Goal: Task Accomplishment & Management: Use online tool/utility

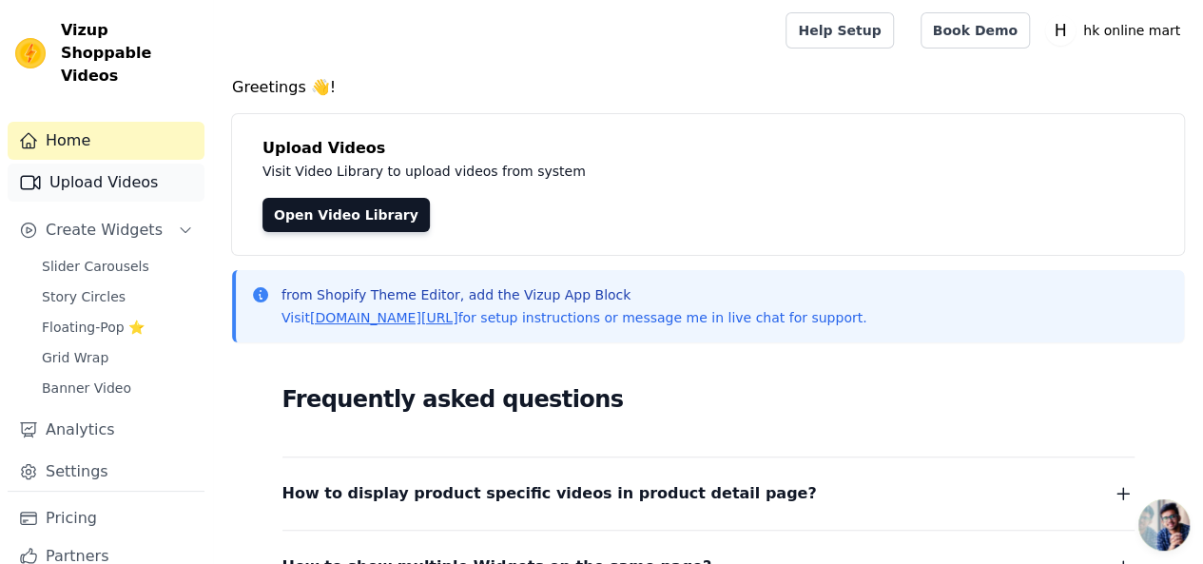
click at [108, 164] on link "Upload Videos" at bounding box center [106, 183] width 197 height 38
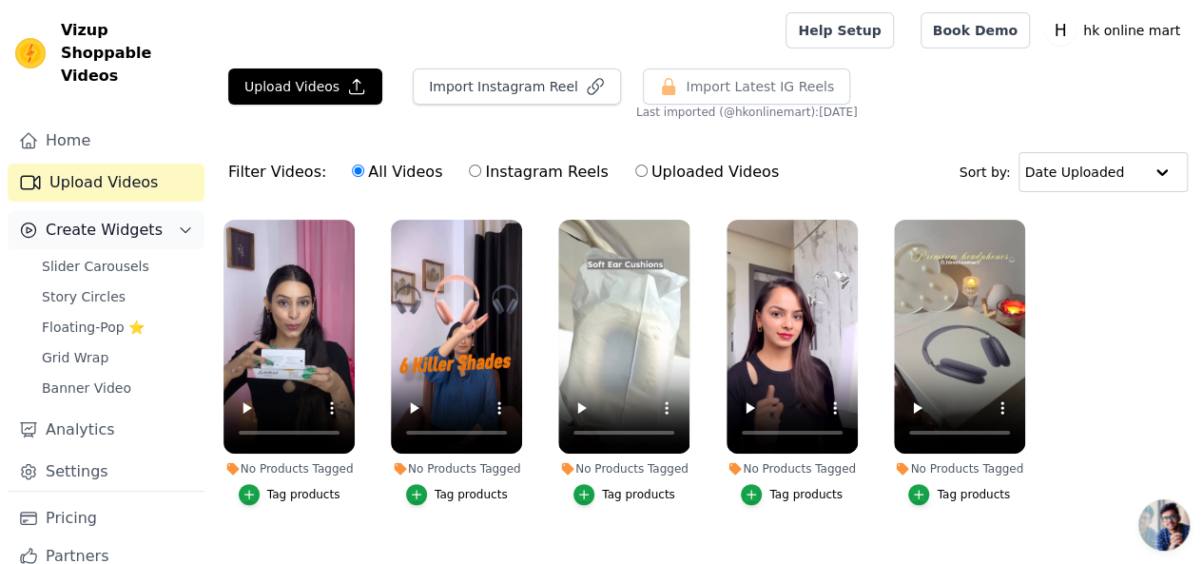
click at [82, 219] on span "Create Widgets" at bounding box center [104, 230] width 117 height 23
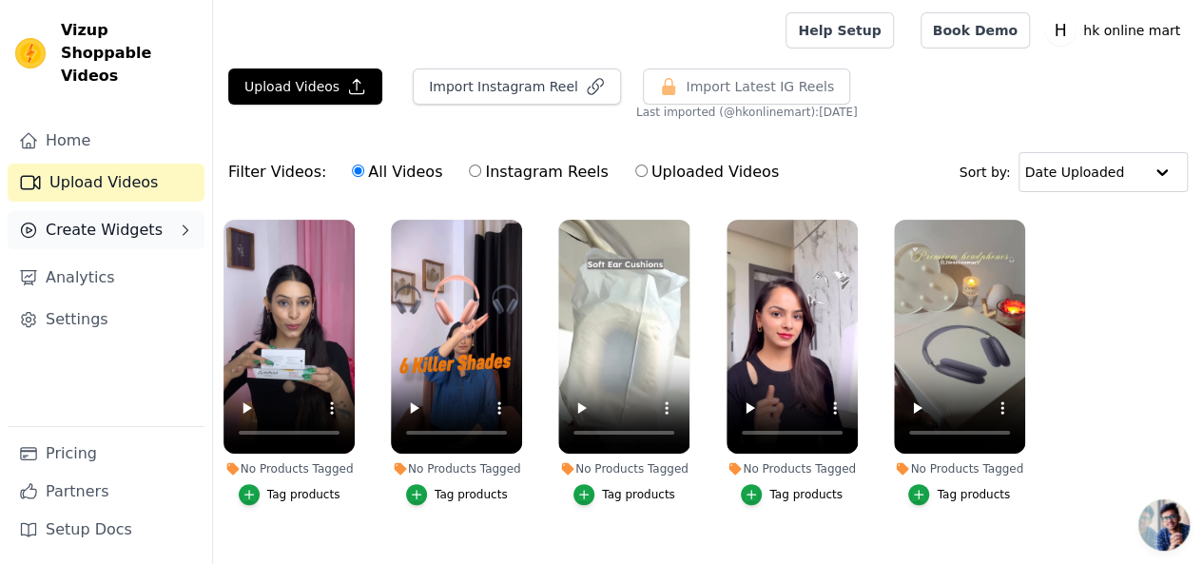
click at [82, 219] on span "Create Widgets" at bounding box center [104, 230] width 117 height 23
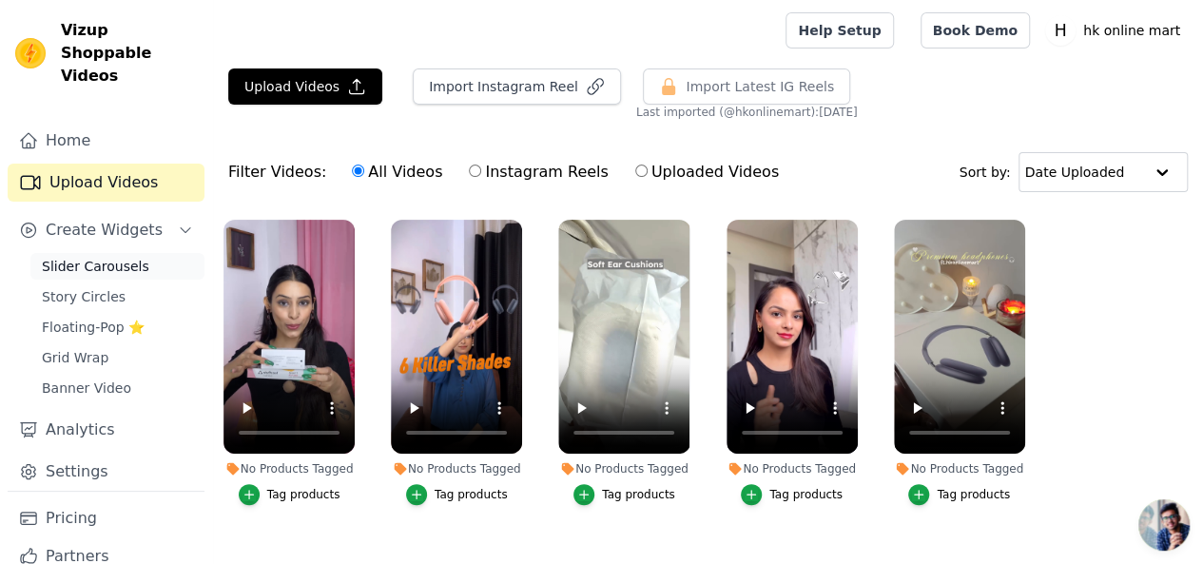
click at [99, 257] on span "Slider Carousels" at bounding box center [95, 266] width 107 height 19
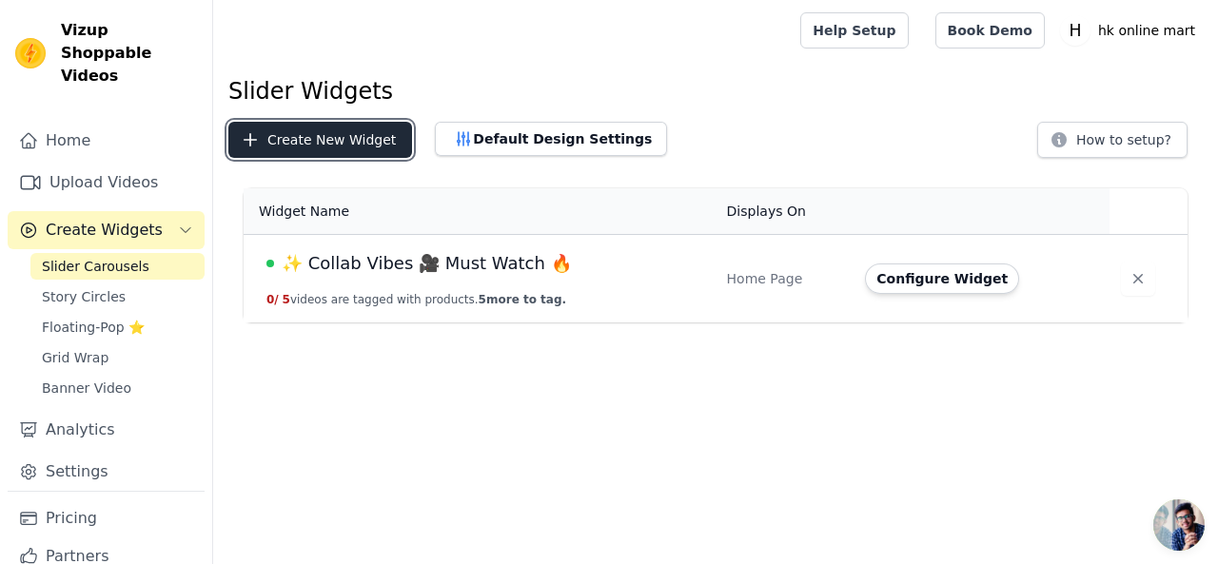
click at [304, 135] on button "Create New Widget" at bounding box center [320, 140] width 184 height 36
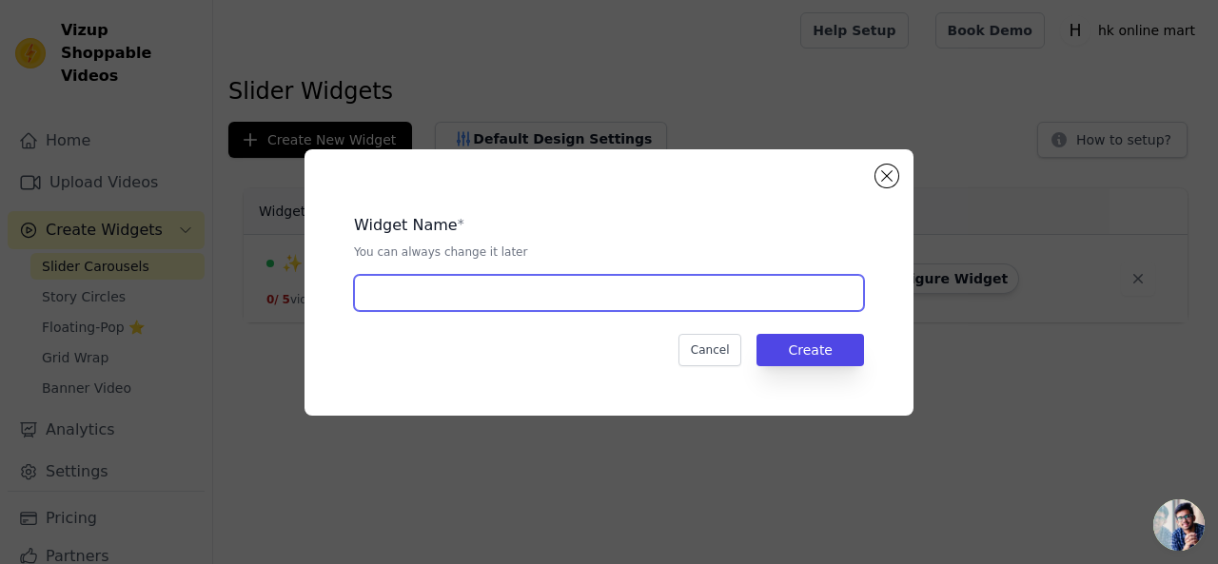
click at [539, 290] on input "text" at bounding box center [609, 293] width 510 height 36
type input "Insta Post"
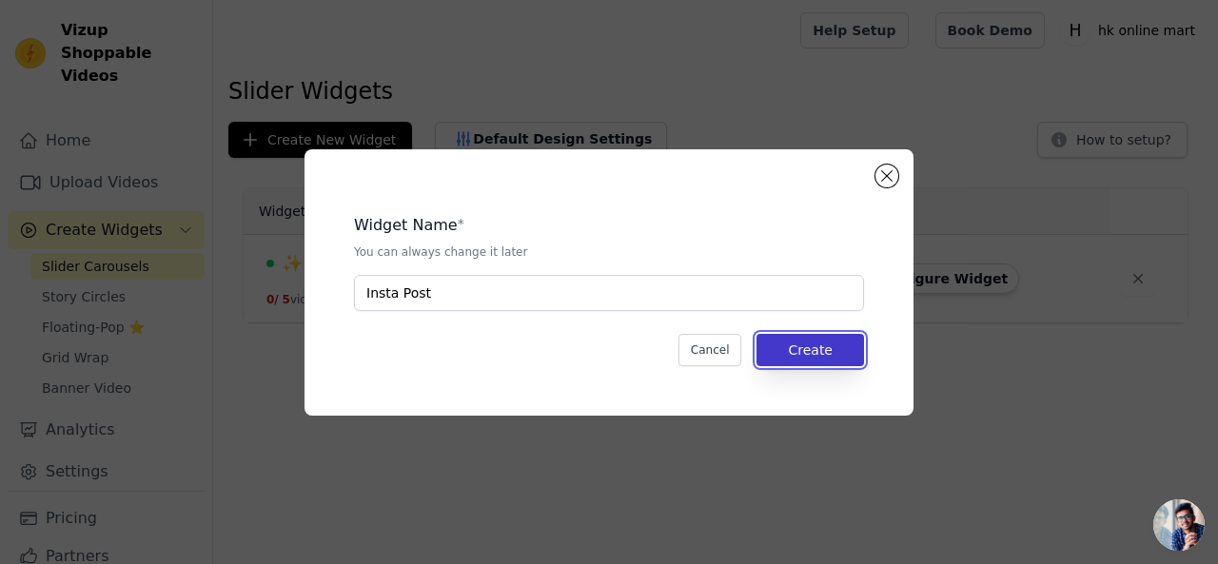
click at [814, 338] on button "Create" at bounding box center [809, 350] width 107 height 32
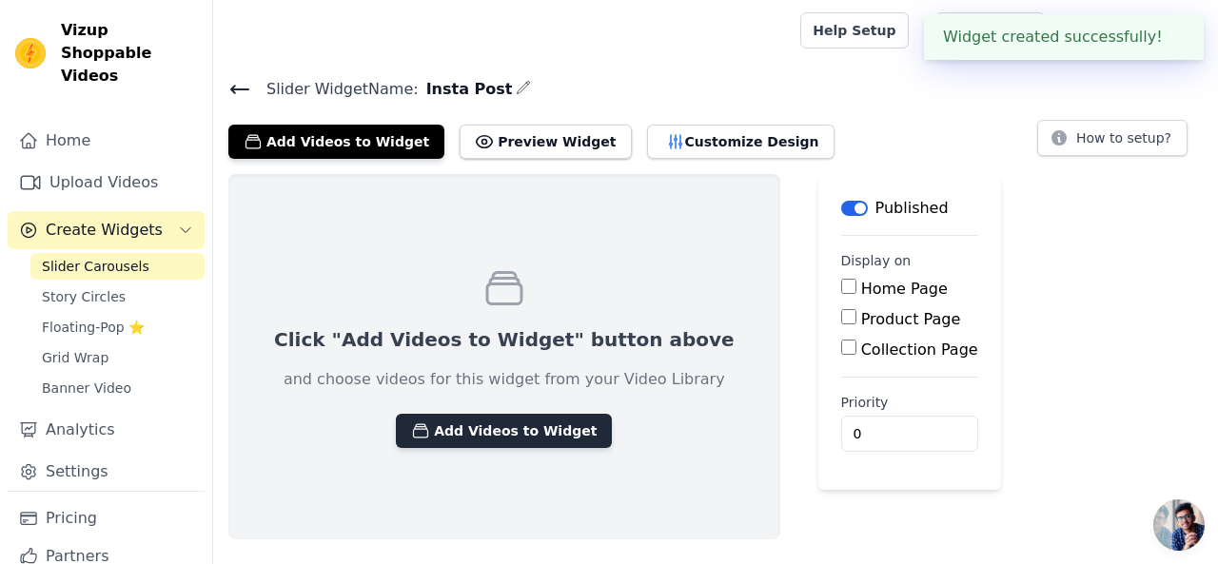
click at [472, 429] on button "Add Videos to Widget" at bounding box center [504, 431] width 216 height 34
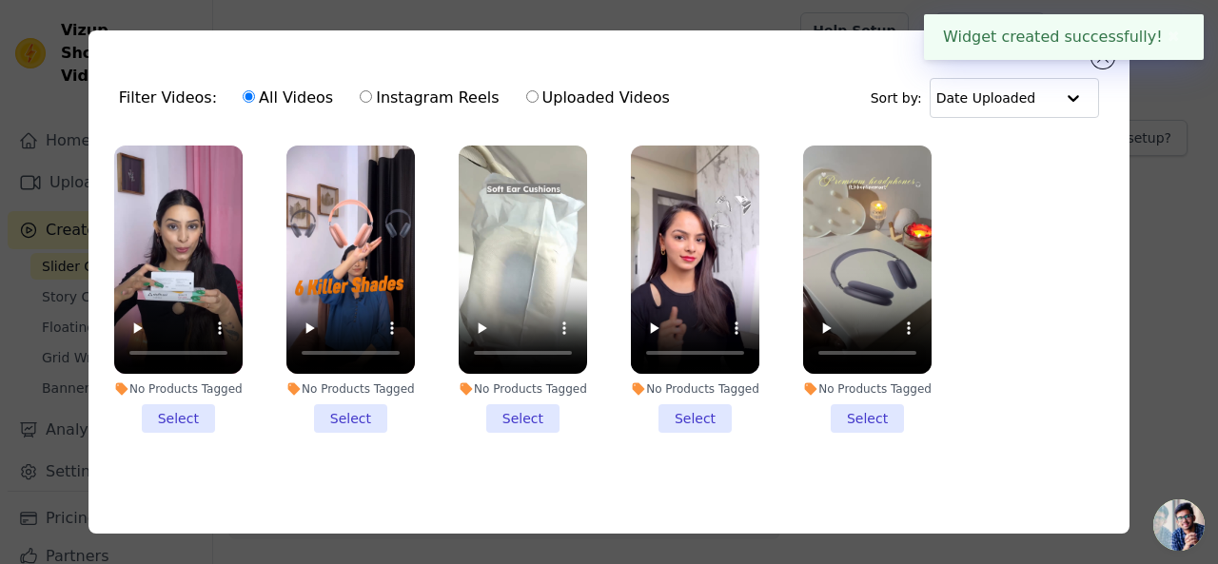
click at [412, 96] on label "Instagram Reels" at bounding box center [429, 98] width 141 height 25
click at [372, 96] on input "Instagram Reels" at bounding box center [366, 96] width 12 height 12
radio input "true"
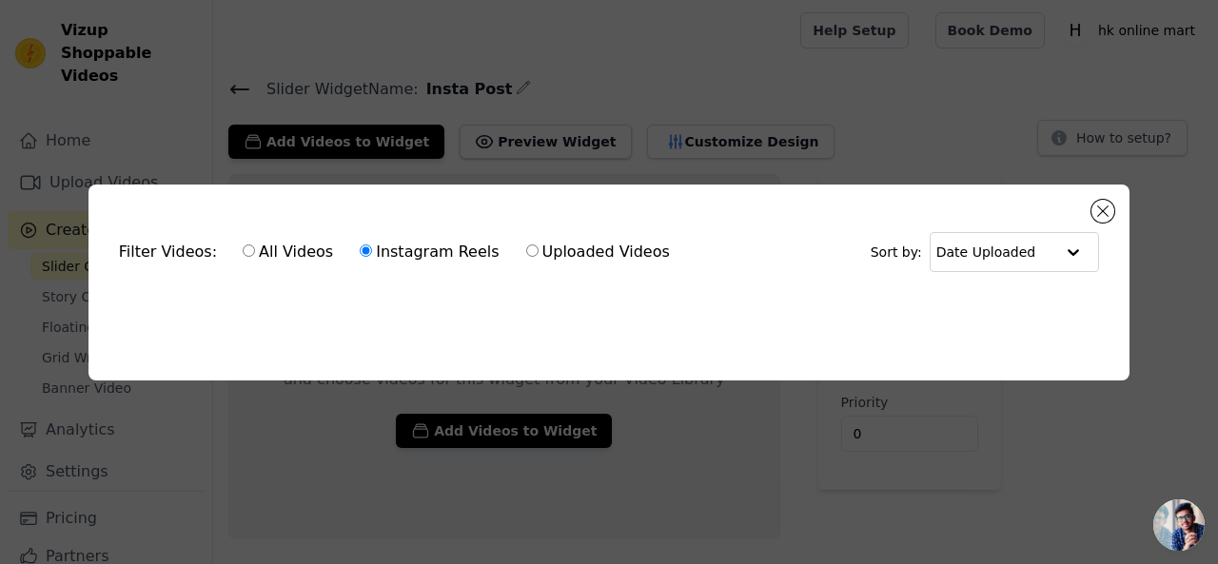
click at [546, 246] on label "Uploaded Videos" at bounding box center [598, 252] width 146 height 25
click at [538, 246] on input "Uploaded Videos" at bounding box center [532, 250] width 12 height 12
radio input "true"
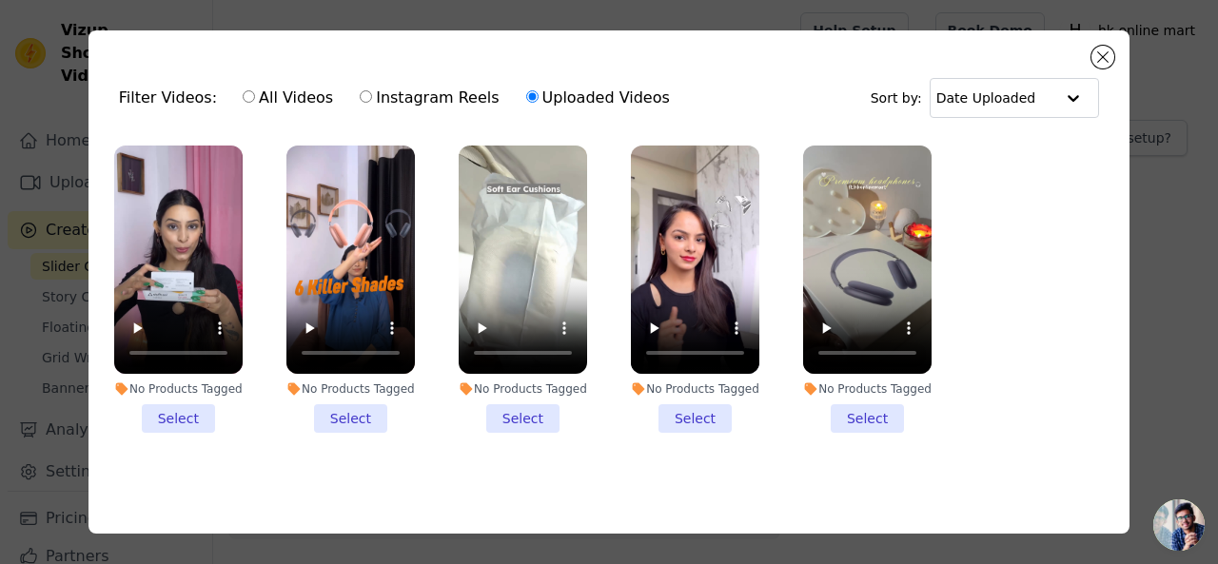
click at [411, 107] on label "Instagram Reels" at bounding box center [429, 98] width 141 height 25
click at [372, 103] on input "Instagram Reels" at bounding box center [366, 96] width 12 height 12
radio input "true"
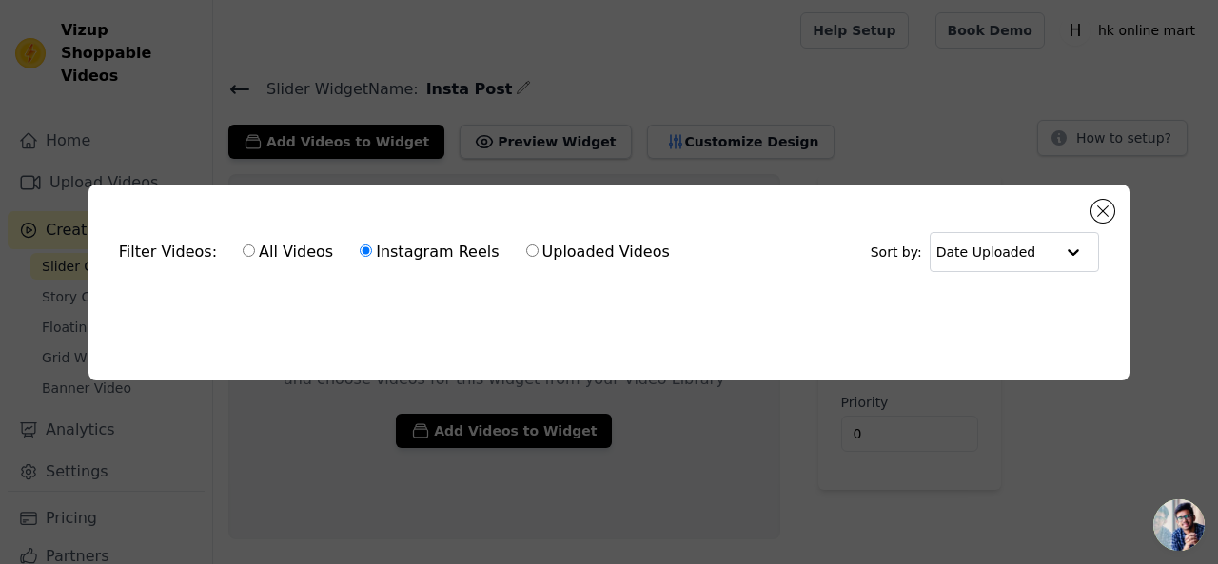
click at [538, 289] on ul at bounding box center [609, 304] width 1010 height 30
click at [1103, 205] on button "Close modal" at bounding box center [1102, 211] width 23 height 23
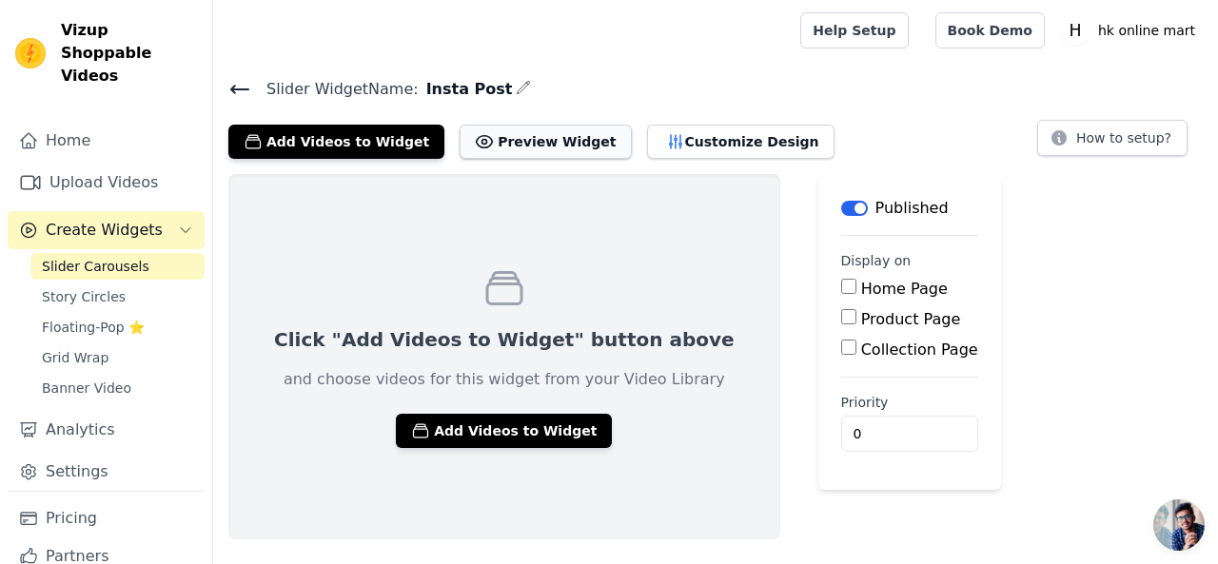
click at [490, 146] on button "Preview Widget" at bounding box center [544, 142] width 171 height 34
click at [841, 353] on input "Collection Page" at bounding box center [848, 347] width 15 height 15
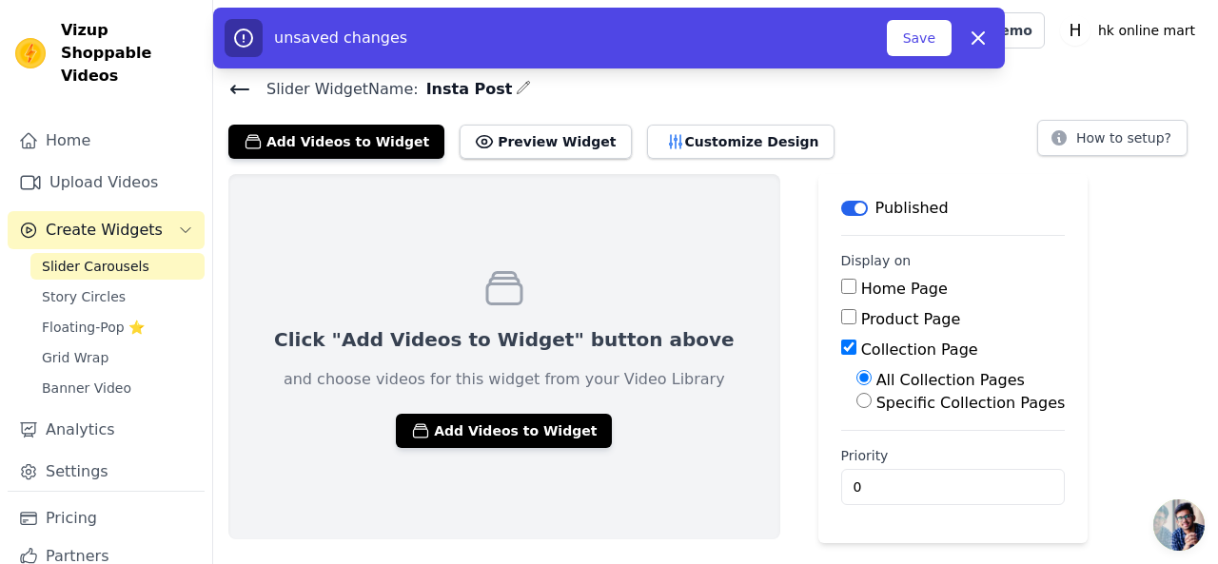
click at [841, 351] on input "Collection Page" at bounding box center [848, 347] width 15 height 15
checkbox input "false"
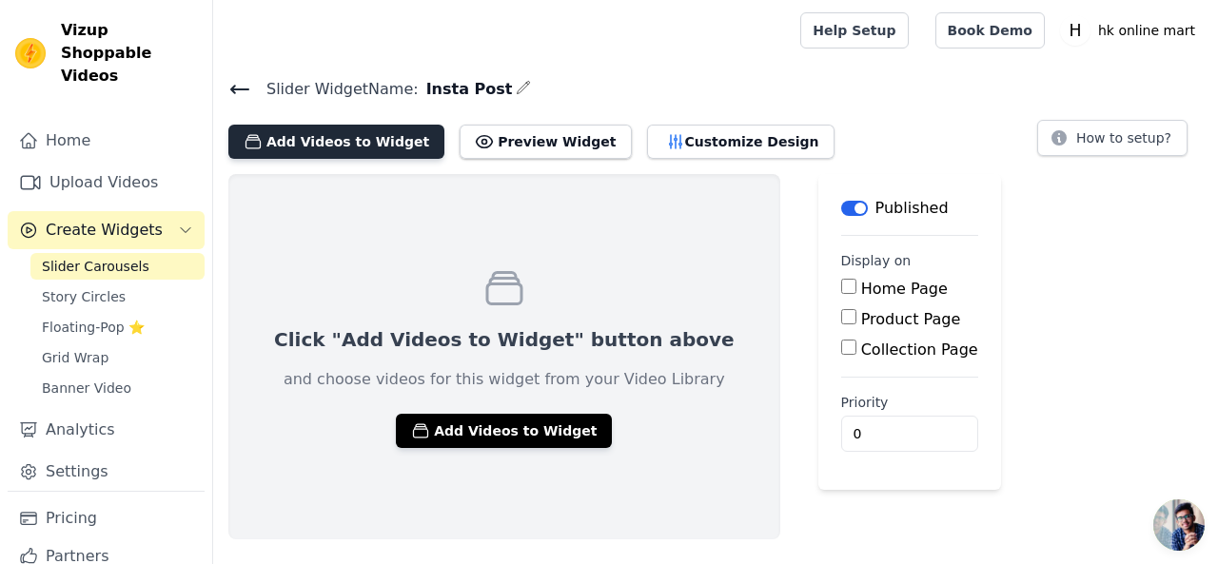
click at [325, 129] on button "Add Videos to Widget" at bounding box center [336, 142] width 216 height 34
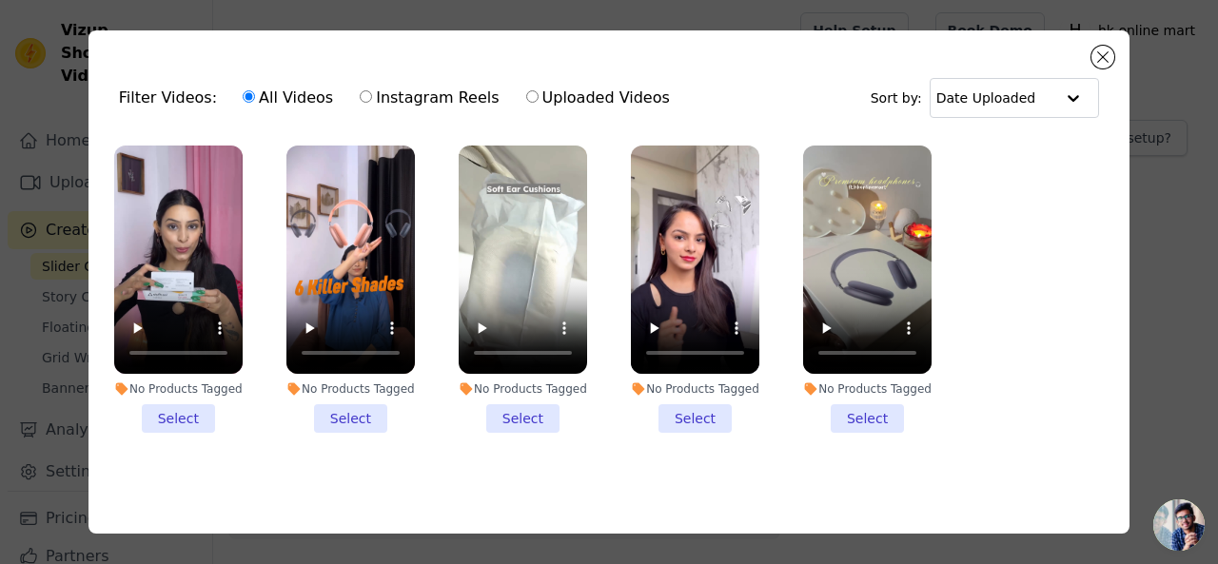
click at [360, 96] on input "Instagram Reels" at bounding box center [366, 96] width 12 height 12
radio input "true"
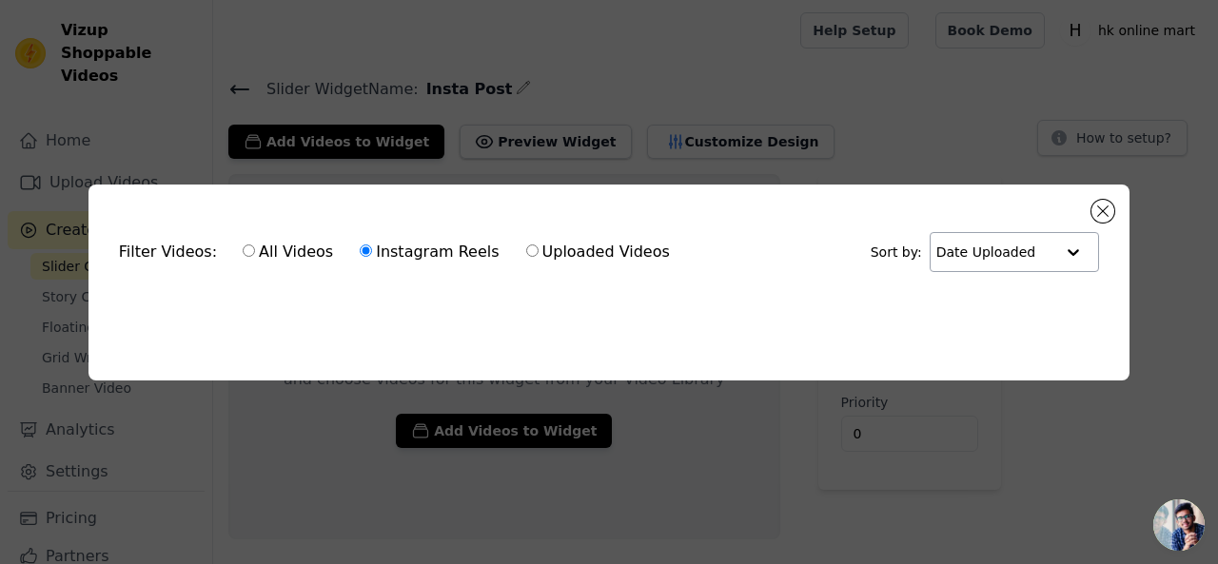
click at [995, 244] on input "text" at bounding box center [995, 252] width 118 height 38
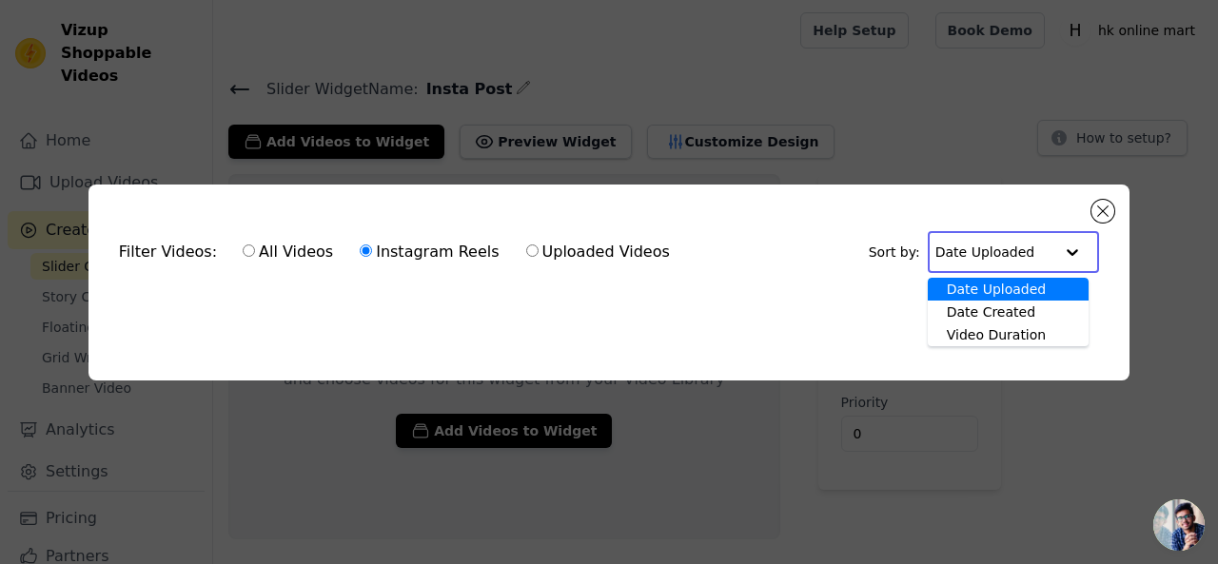
click at [992, 255] on input "text" at bounding box center [994, 252] width 118 height 38
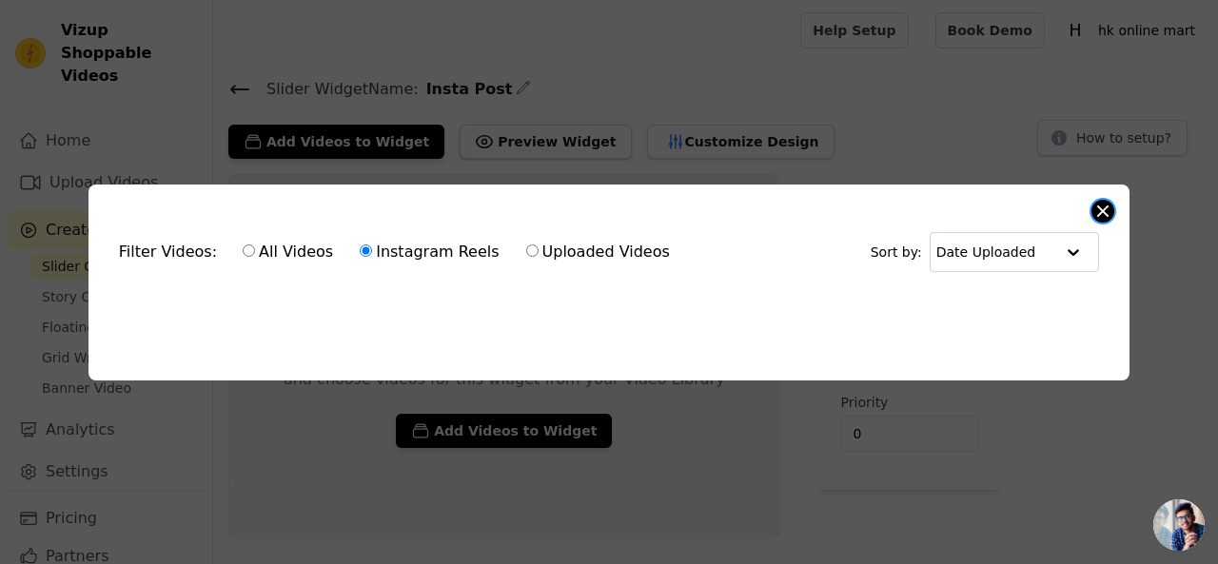
click at [1106, 210] on button "Close modal" at bounding box center [1102, 211] width 23 height 23
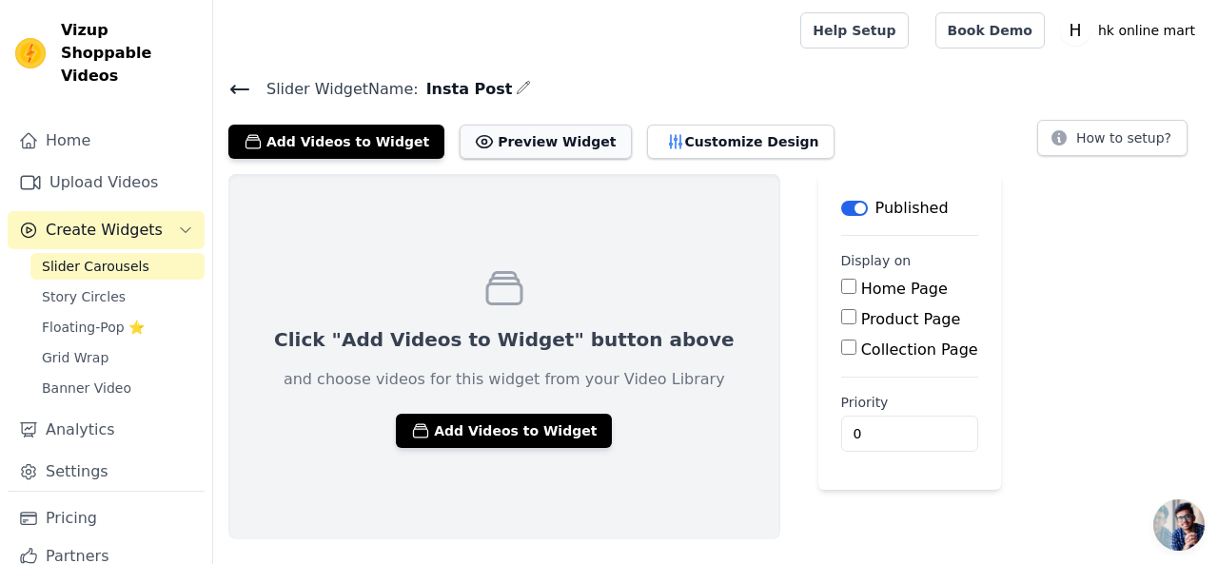
click at [494, 147] on button "Preview Widget" at bounding box center [544, 142] width 171 height 34
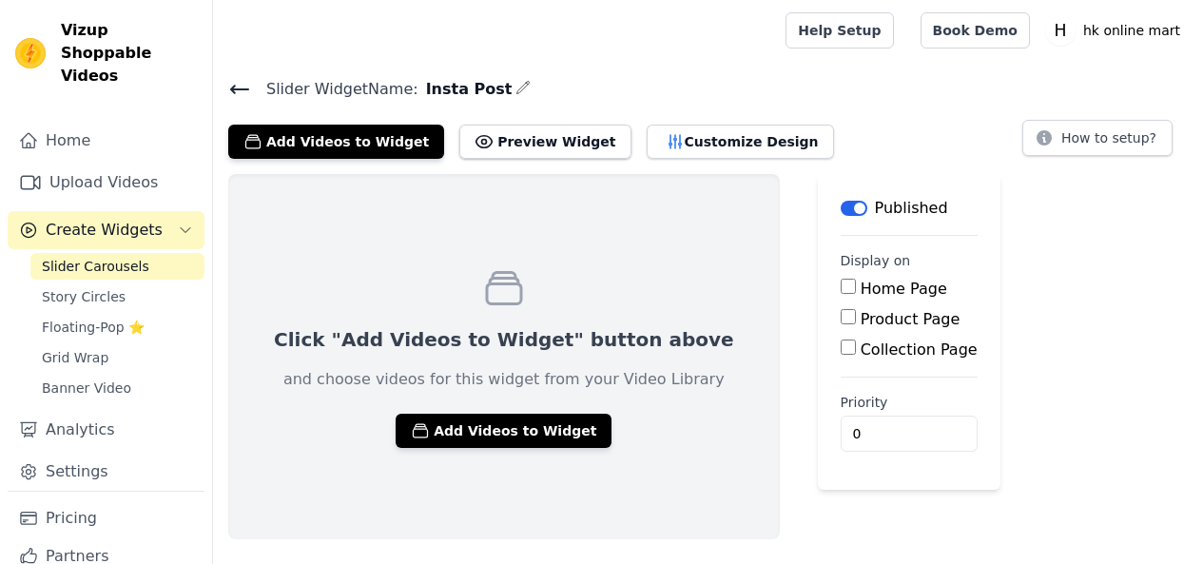
click at [345, 138] on button "Add Videos to Widget" at bounding box center [336, 142] width 216 height 34
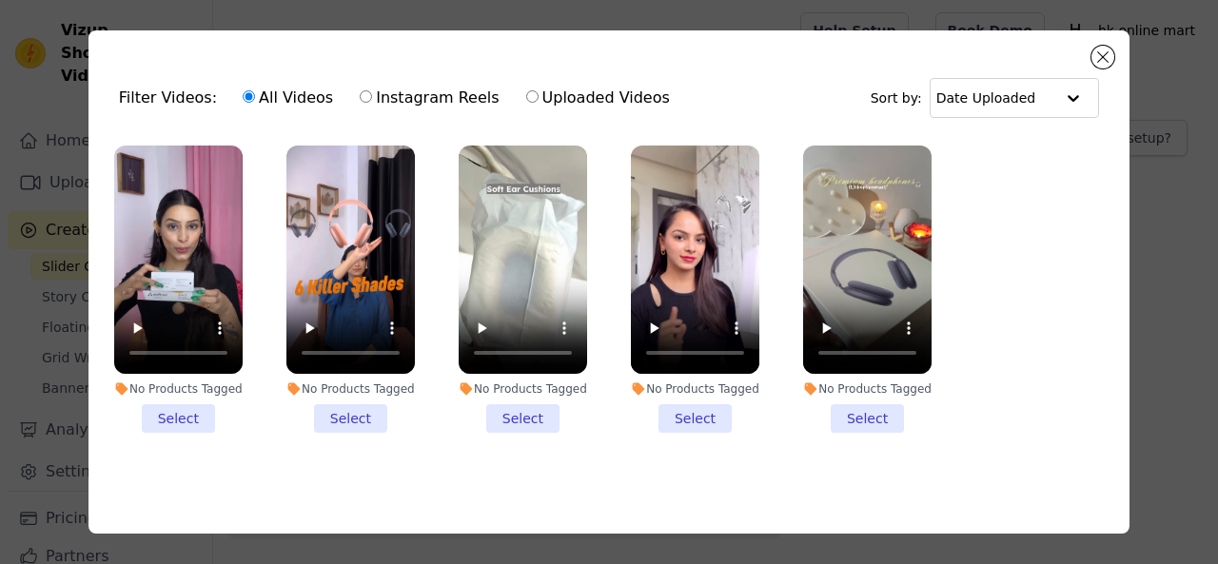
click at [392, 94] on label "Instagram Reels" at bounding box center [429, 98] width 141 height 25
click at [372, 94] on input "Instagram Reels" at bounding box center [366, 96] width 12 height 12
radio input "true"
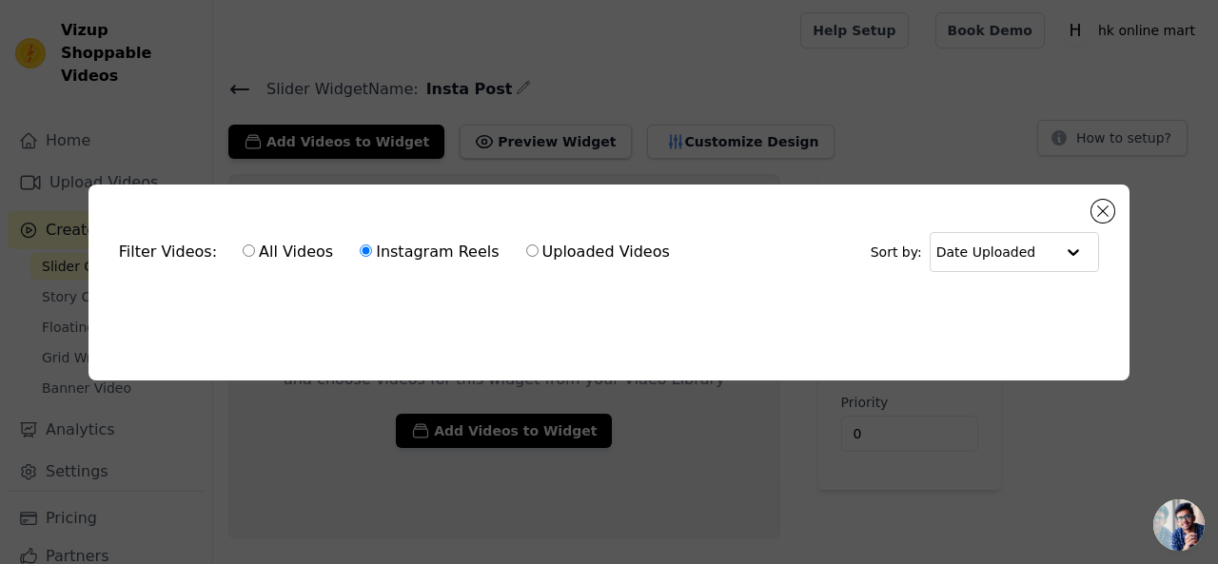
click at [555, 306] on ul at bounding box center [609, 304] width 1010 height 30
drag, startPoint x: 556, startPoint y: 304, endPoint x: 644, endPoint y: 278, distance: 91.5
click at [560, 302] on ul at bounding box center [609, 304] width 1010 height 30
click at [1109, 209] on button "Close modal" at bounding box center [1102, 211] width 23 height 23
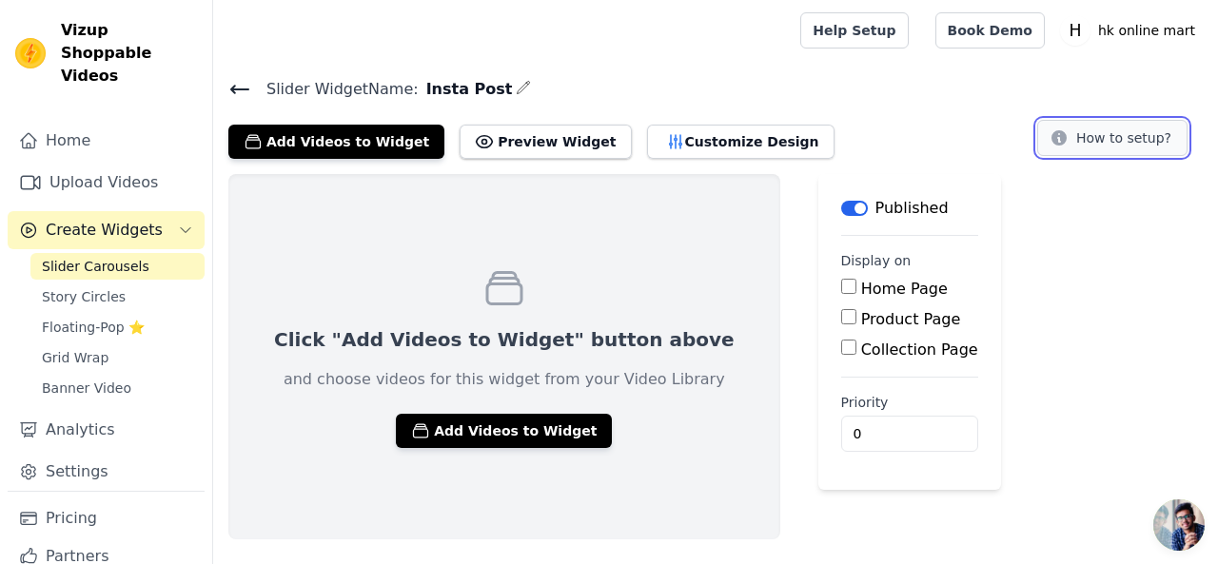
click at [1065, 138] on icon at bounding box center [1058, 137] width 15 height 15
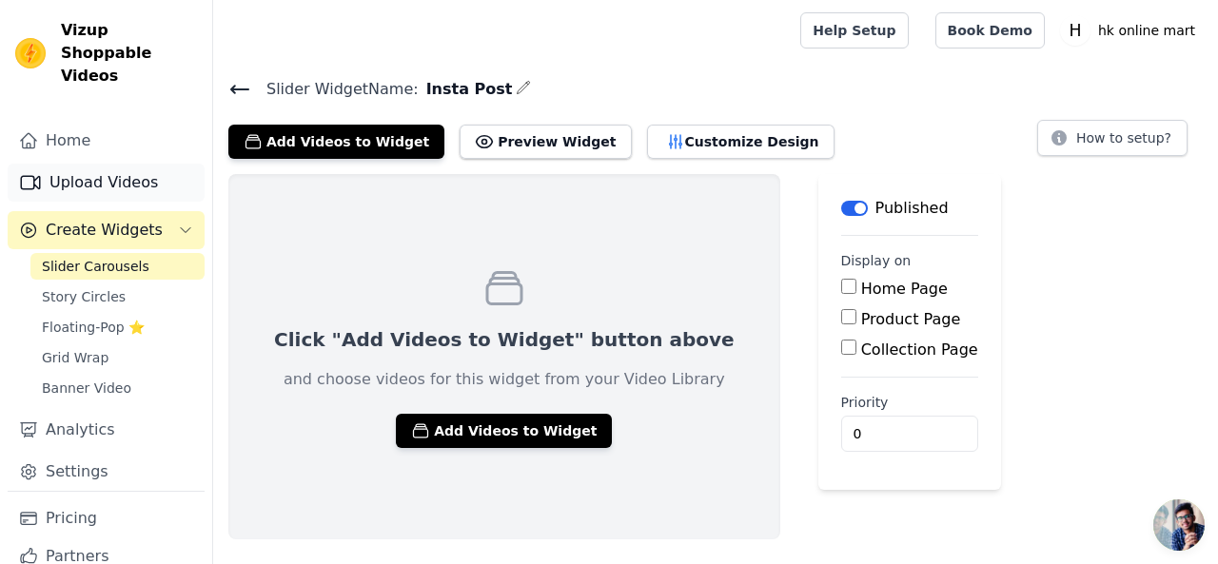
click at [123, 169] on link "Upload Videos" at bounding box center [106, 183] width 197 height 38
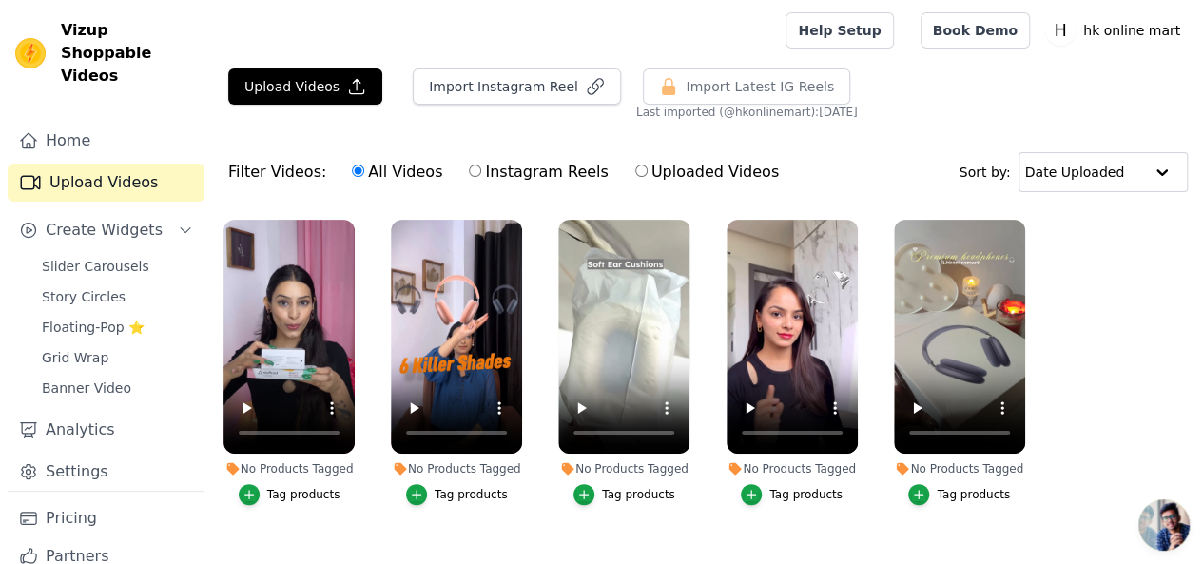
click at [500, 174] on label "Instagram Reels" at bounding box center [538, 172] width 141 height 25
click at [481, 174] on input "Instagram Reels" at bounding box center [475, 171] width 12 height 12
radio input "true"
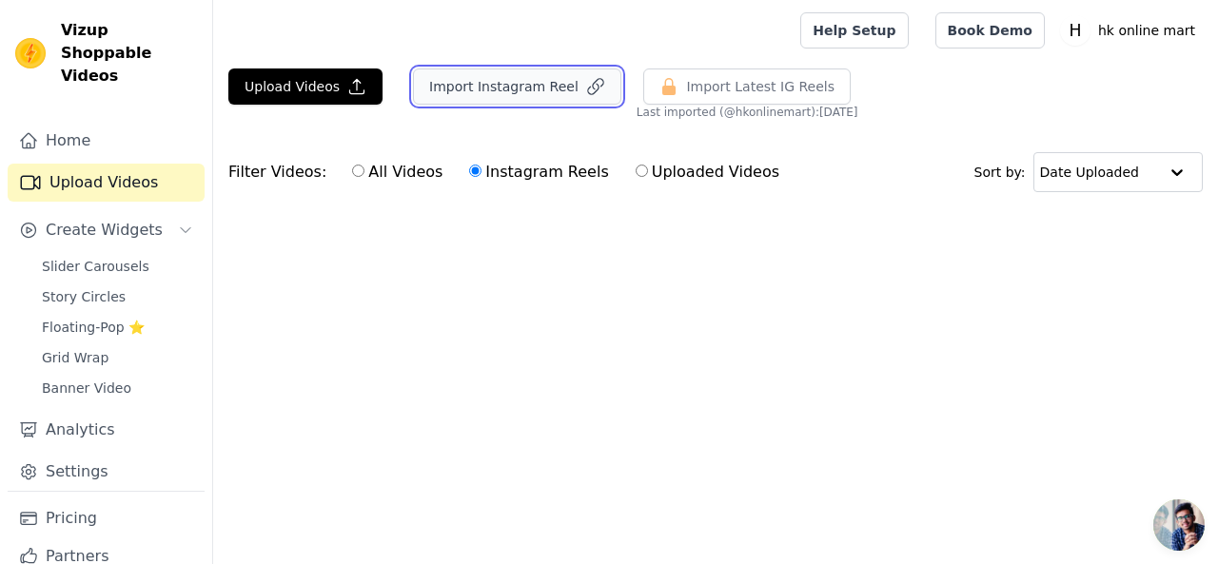
click at [551, 88] on button "Import Instagram Reel" at bounding box center [517, 86] width 208 height 36
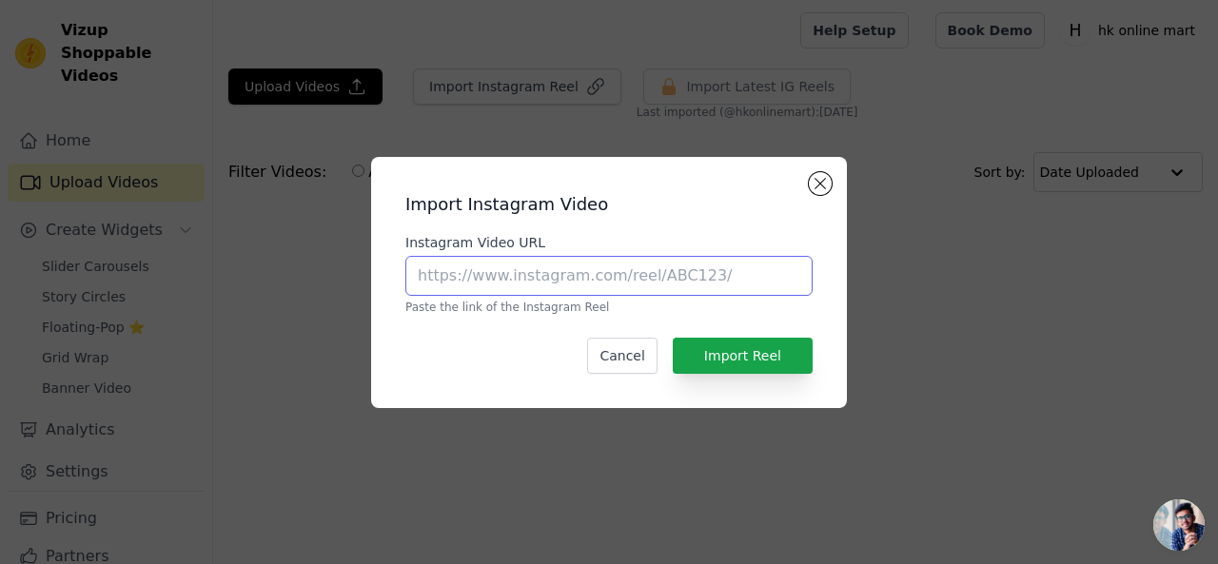
click at [609, 269] on input "Instagram Video URL" at bounding box center [608, 276] width 407 height 40
paste input "https://www.instagram.com/reel/DOujDwkktV9/?utm_source=ig_web_copy_link&igsh=Mz…"
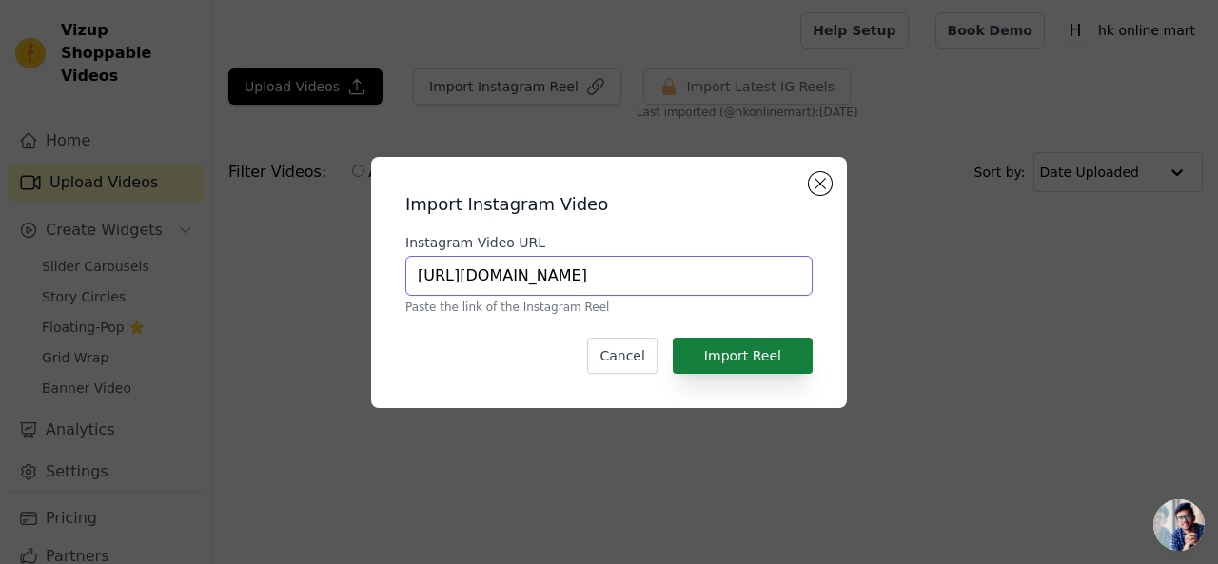
type input "https://www.instagram.com/reel/DOujDwkktV9/?utm_source=ig_web_copy_link&igsh=Mz…"
click at [727, 360] on button "Import Reel" at bounding box center [742, 356] width 140 height 36
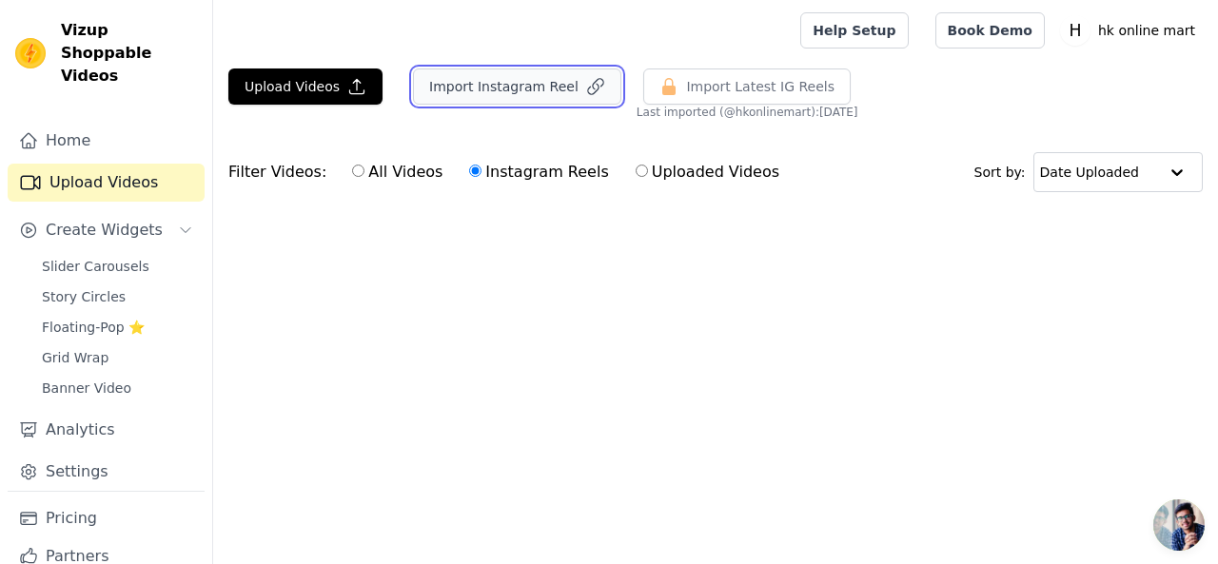
click at [494, 90] on button "Import Instagram Reel" at bounding box center [517, 86] width 208 height 36
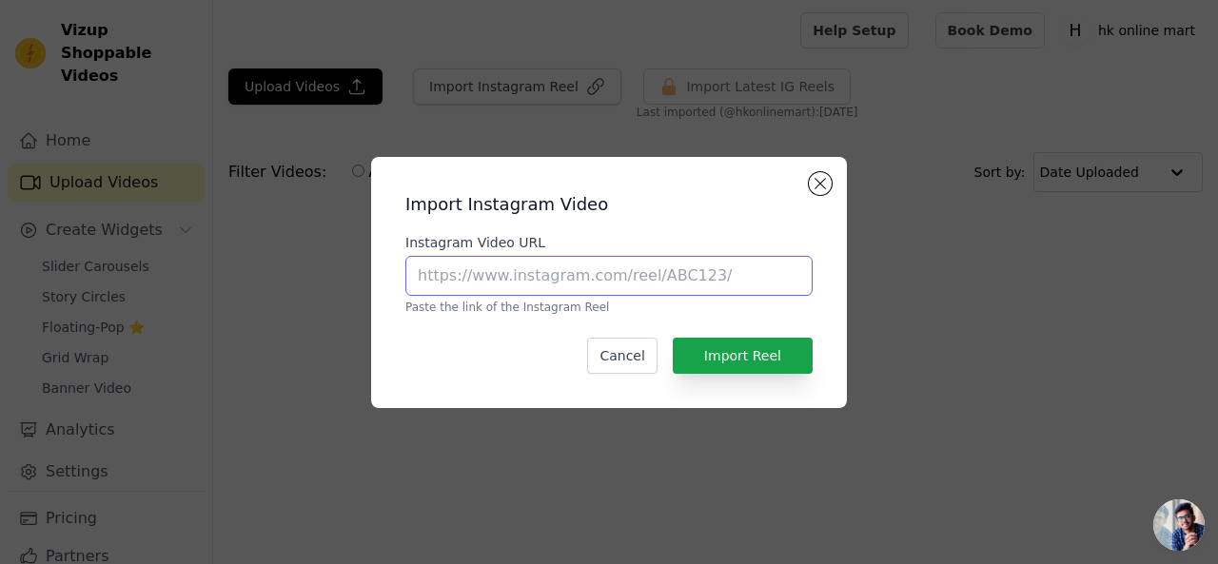
click at [618, 283] on input "Instagram Video URL" at bounding box center [608, 276] width 407 height 40
paste input "https://www.instagram.com/reel/DOujDwkktV9/?utm_source=ig_web_copy_link&igsh=Mz…"
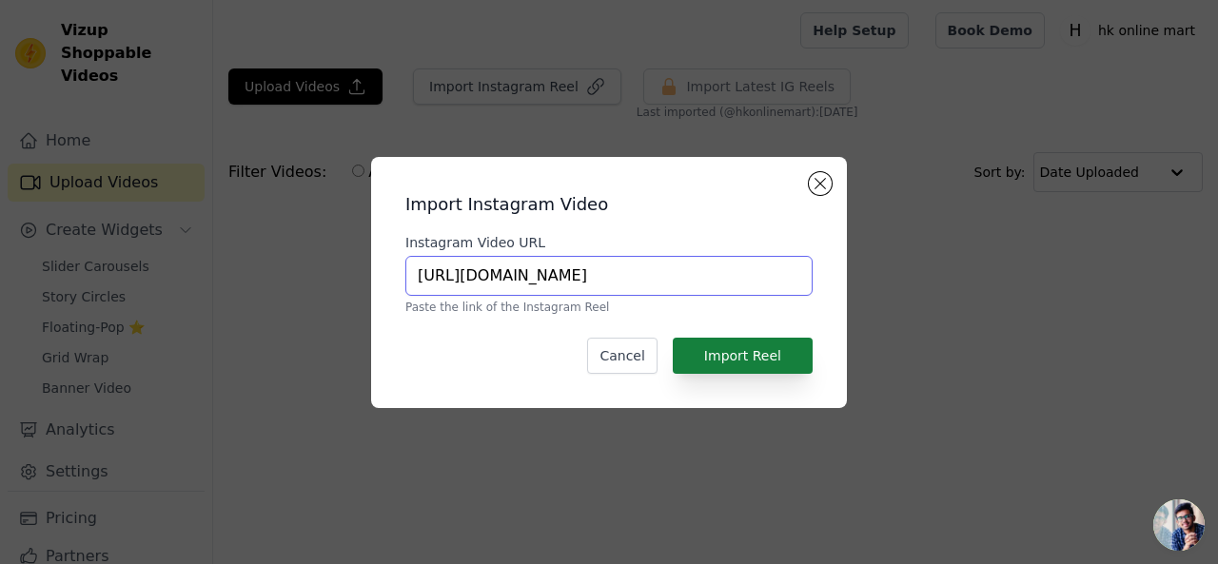
type input "https://www.instagram.com/reel/DOujDwkktV9/?utm_source=ig_web_copy_link&igsh=Mz…"
click at [714, 357] on button "Import Reel" at bounding box center [742, 356] width 140 height 36
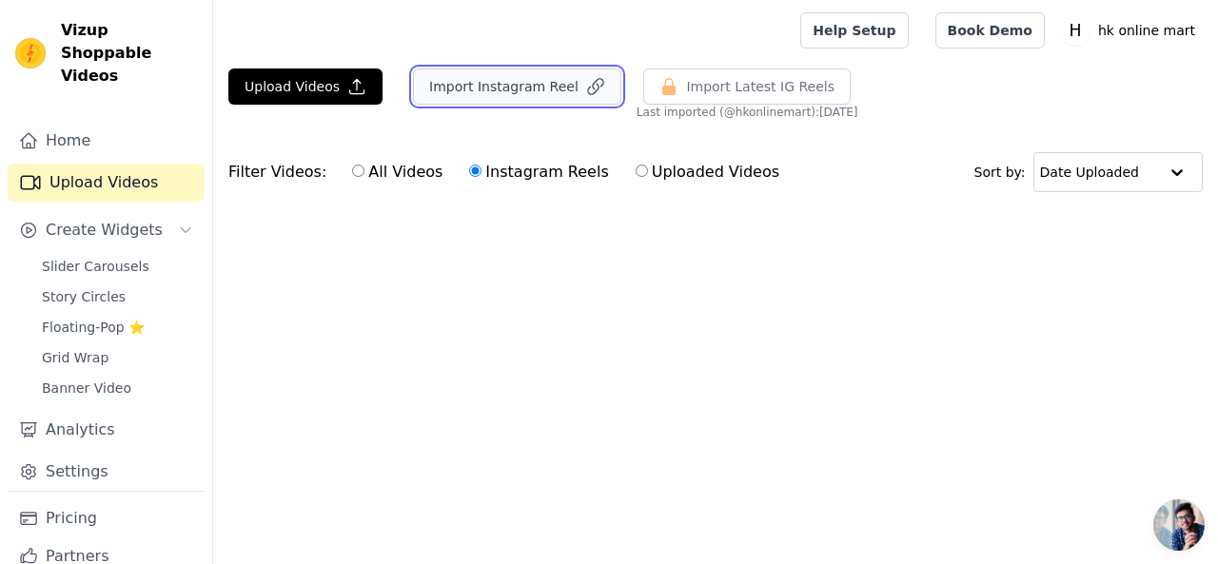
click at [502, 87] on button "Import Instagram Reel" at bounding box center [517, 86] width 208 height 36
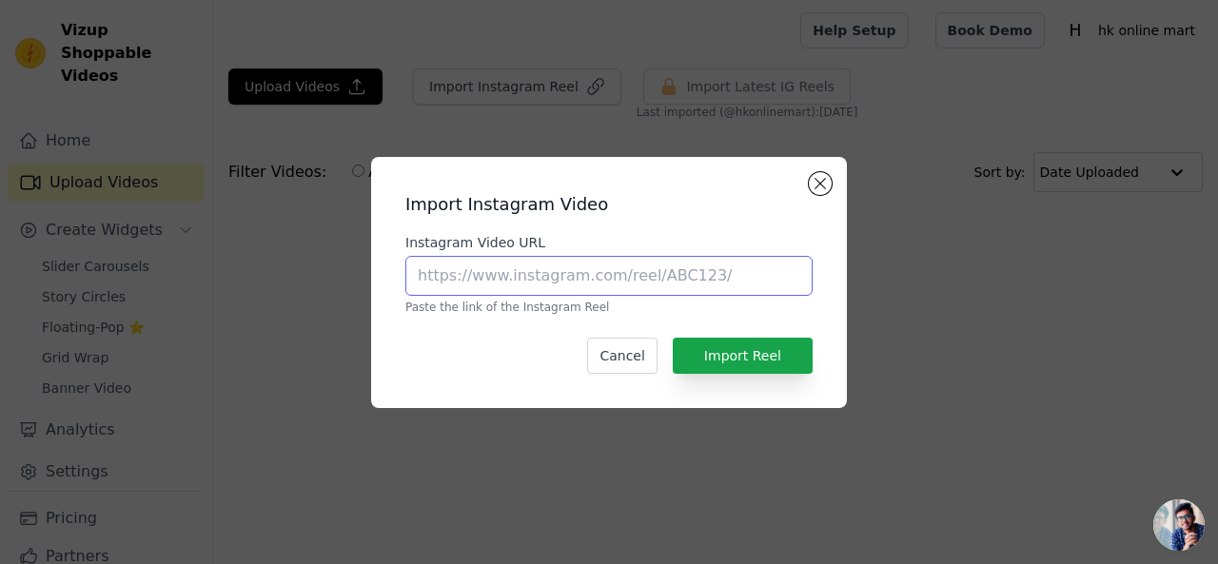
click at [639, 273] on input "Instagram Video URL" at bounding box center [608, 276] width 407 height 40
paste input "https://www.instagram.com/reel/DOujDwkktV9/?utm_source=ig_web_copy_link&igsh=Mz…"
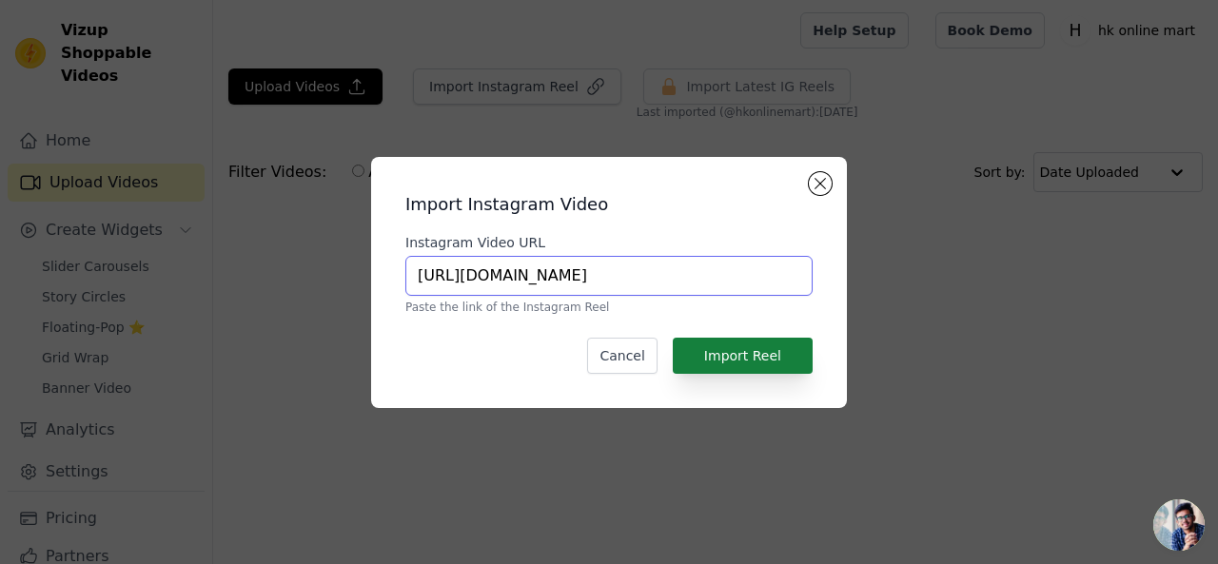
type input "https://www.instagram.com/reel/DOujDwkktV9/?utm_source=ig_web_copy_link&igsh=Mz…"
click at [753, 356] on button "Import Reel" at bounding box center [742, 356] width 140 height 36
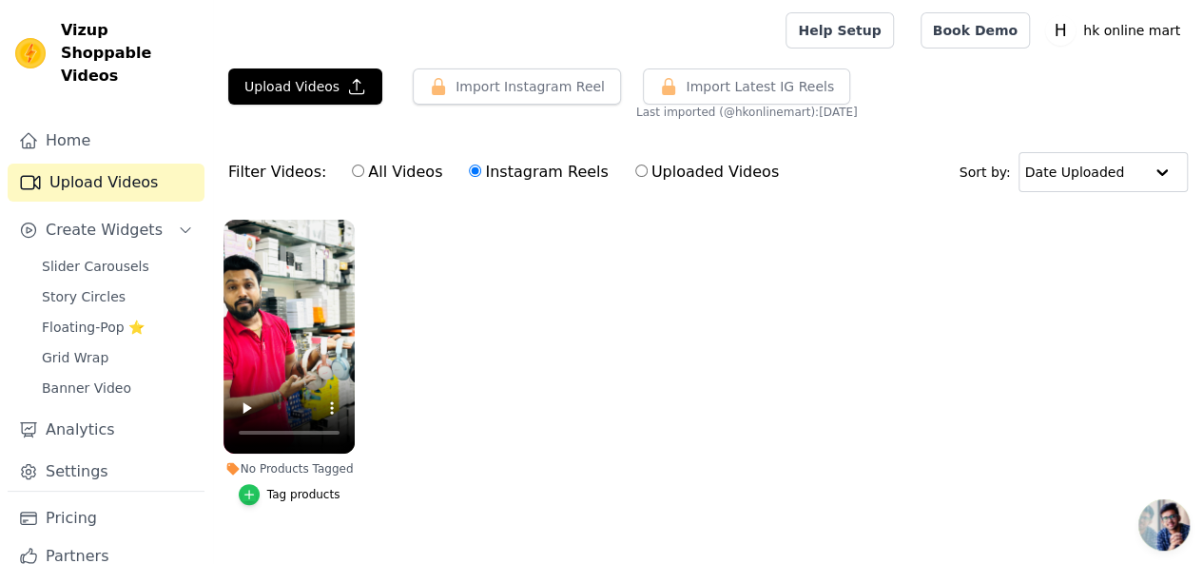
click at [249, 490] on icon "button" at bounding box center [248, 494] width 9 height 9
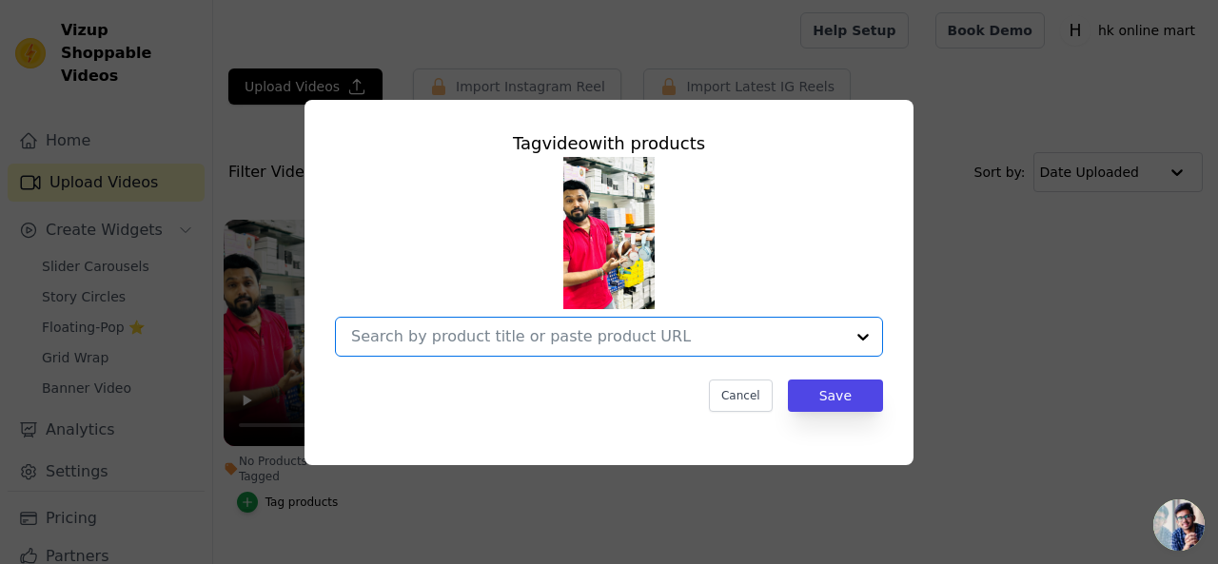
click at [563, 333] on input "No Products Tagged Tag video with products Option undefined, selected. Select i…" at bounding box center [597, 336] width 493 height 18
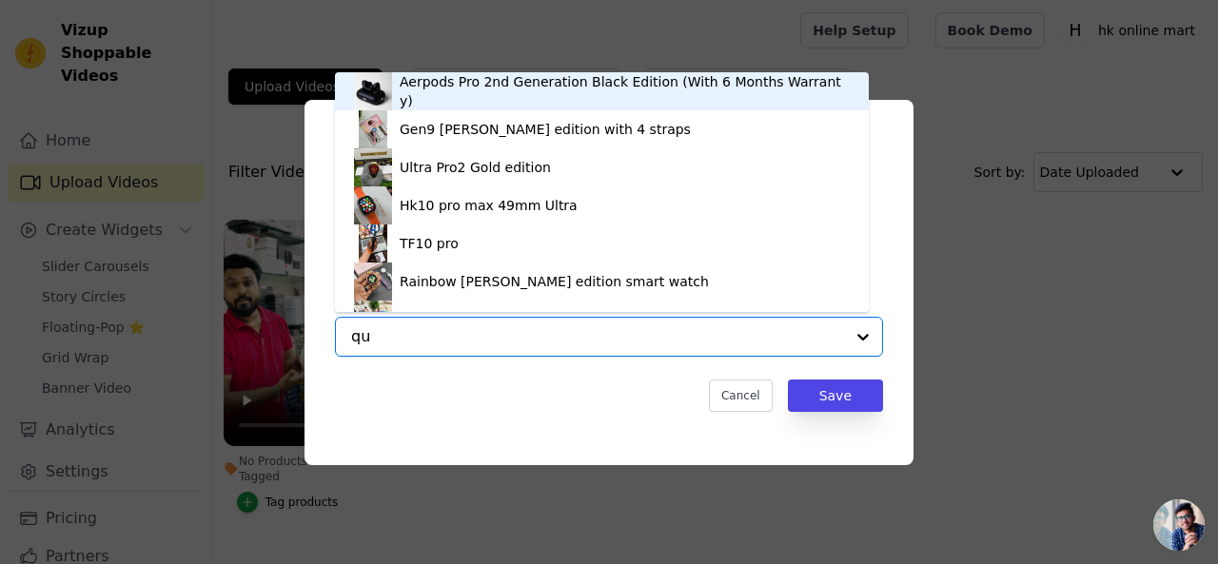
type input "qui"
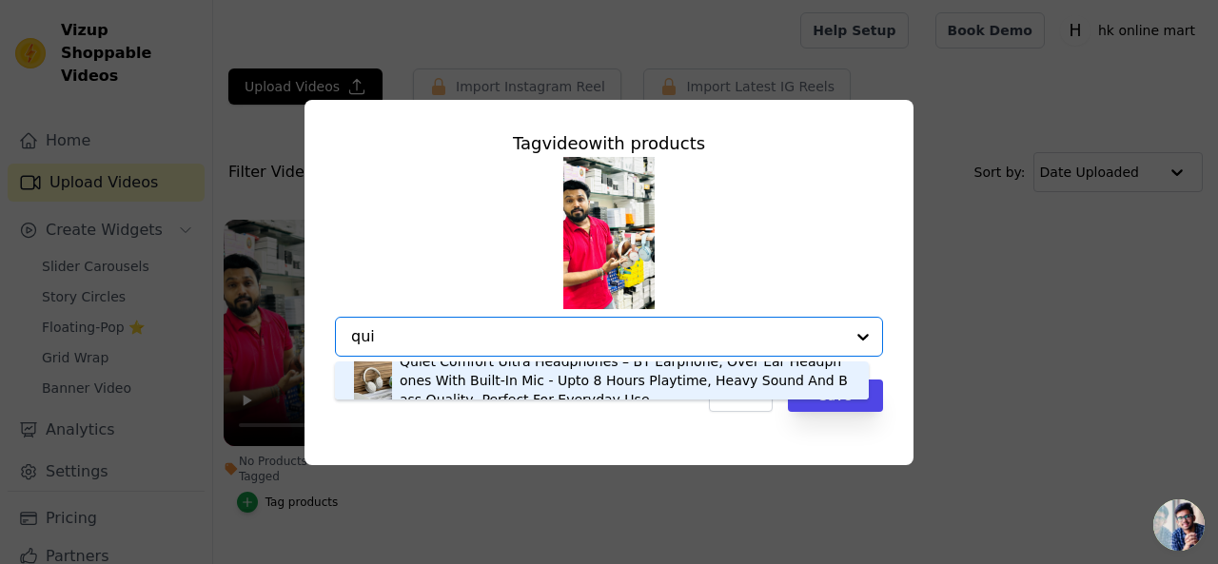
click at [549, 375] on div "Quiet Comfort Ultra Headphones – BT Earphone, Over Ear Headphones With Built-In…" at bounding box center [624, 380] width 450 height 57
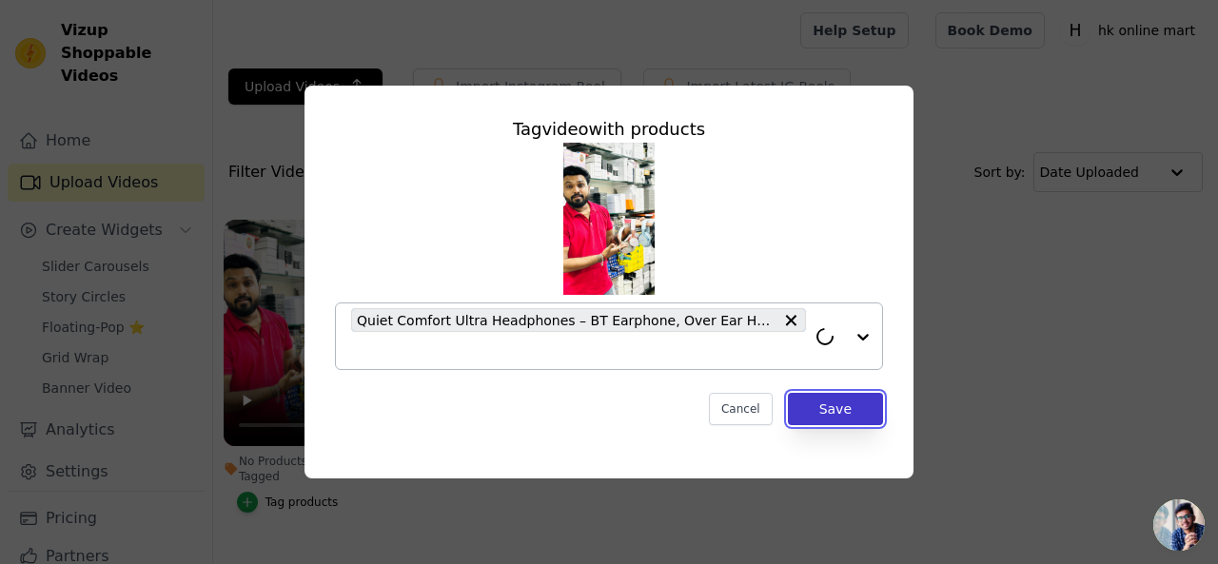
click at [856, 413] on button "Save" at bounding box center [835, 409] width 95 height 32
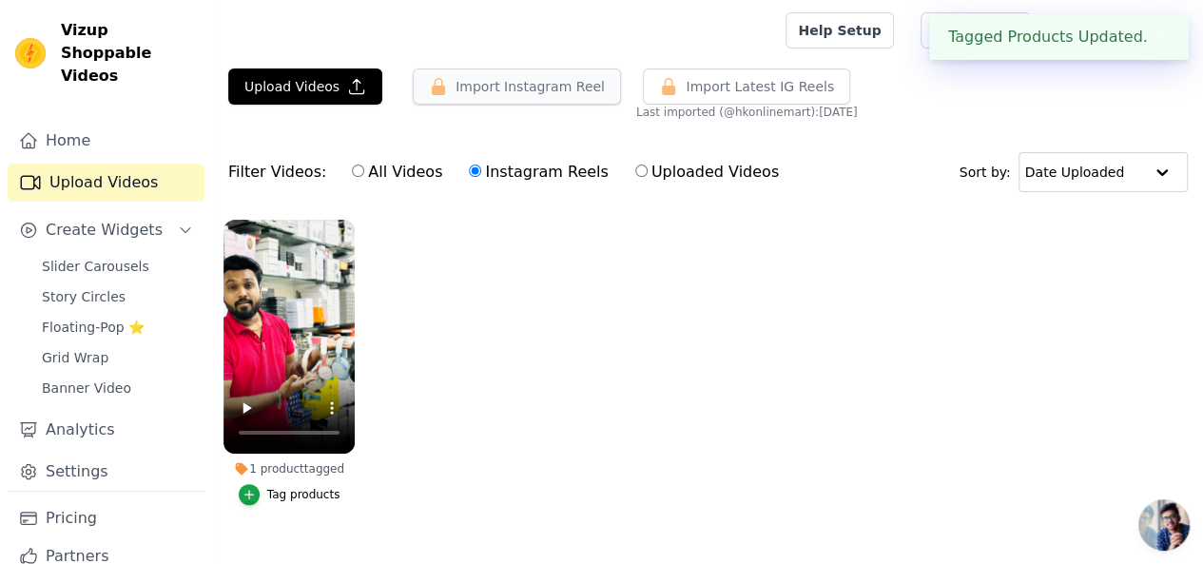
click at [460, 83] on button "Import Instagram Reel" at bounding box center [517, 86] width 208 height 36
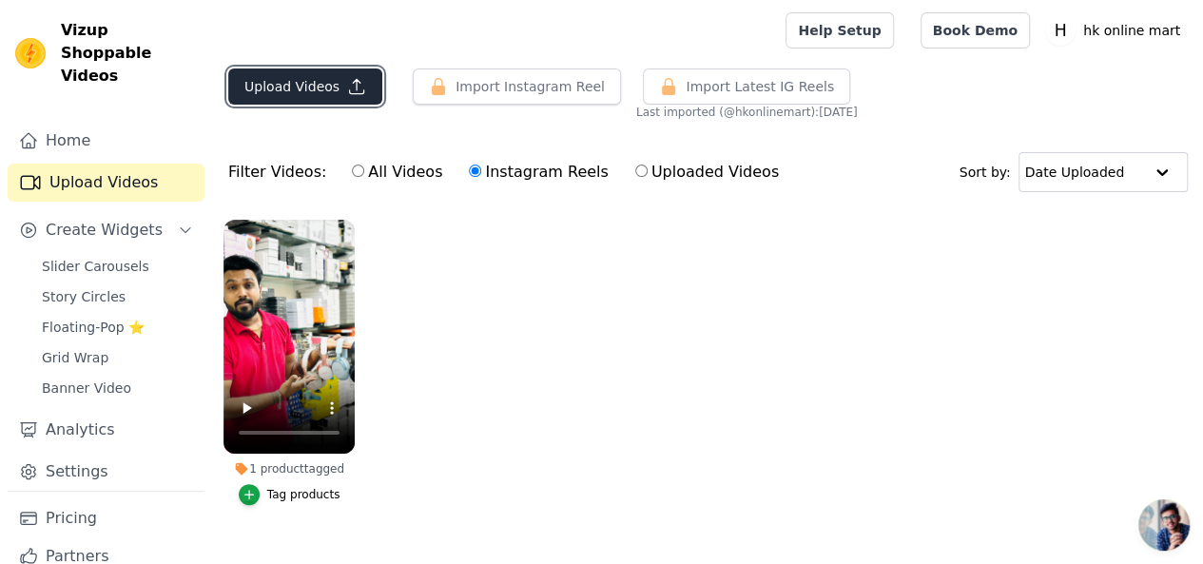
click at [295, 78] on button "Upload Videos" at bounding box center [305, 86] width 154 height 36
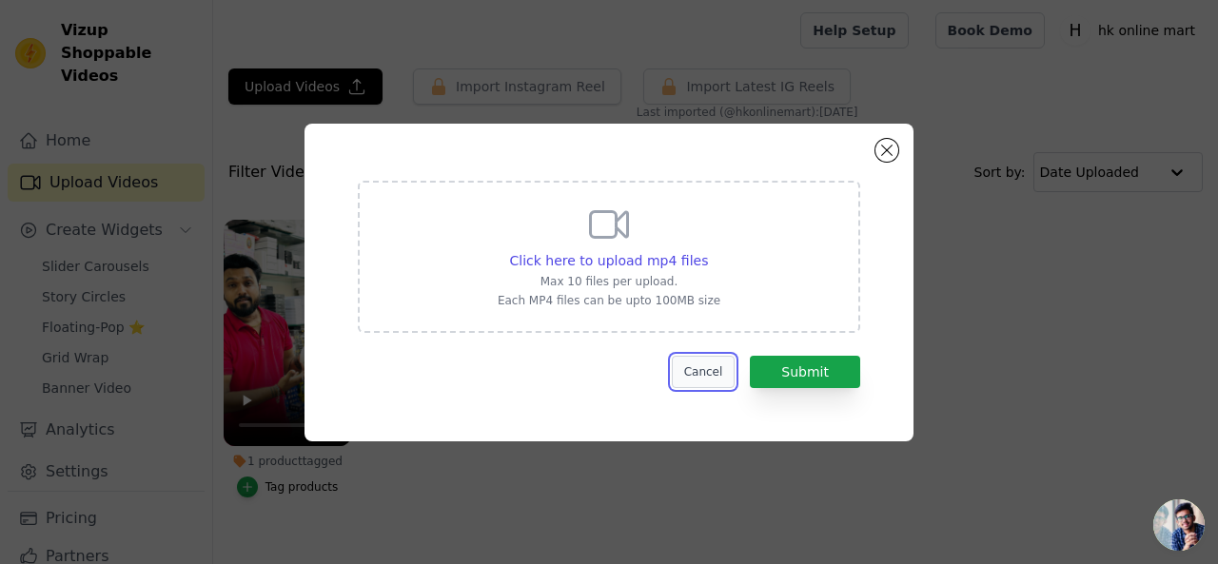
click at [711, 367] on button "Cancel" at bounding box center [704, 372] width 64 height 32
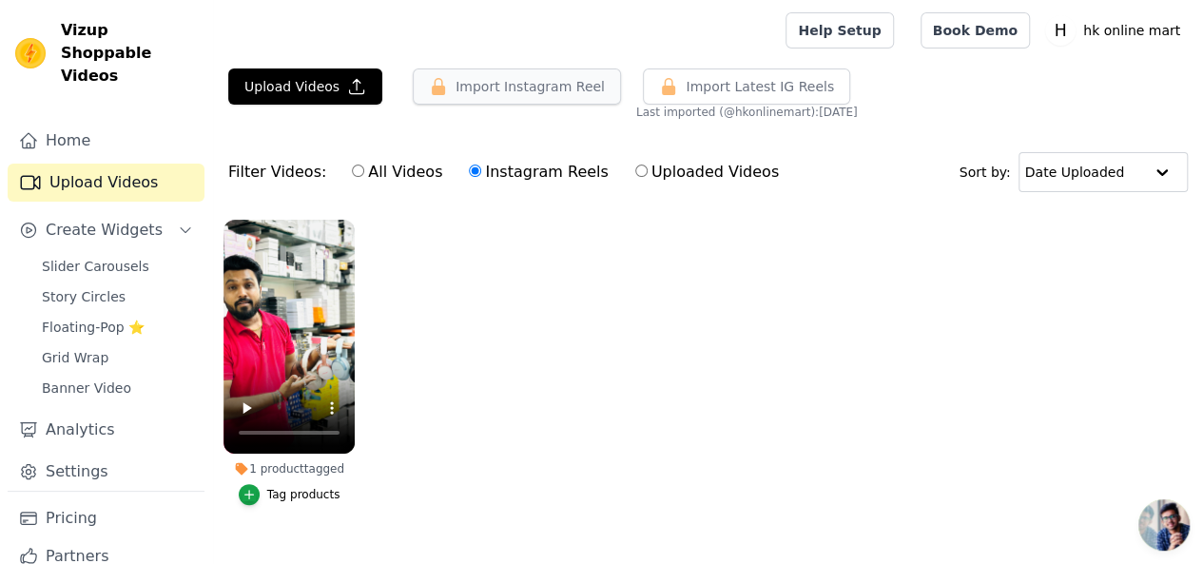
click at [512, 92] on button "Import Instagram Reel" at bounding box center [517, 86] width 208 height 36
click at [525, 94] on button "Import Instagram Reel" at bounding box center [517, 86] width 208 height 36
click at [525, 93] on button "Import Instagram Reel" at bounding box center [517, 86] width 208 height 36
click at [81, 257] on span "Slider Carousels" at bounding box center [95, 266] width 107 height 19
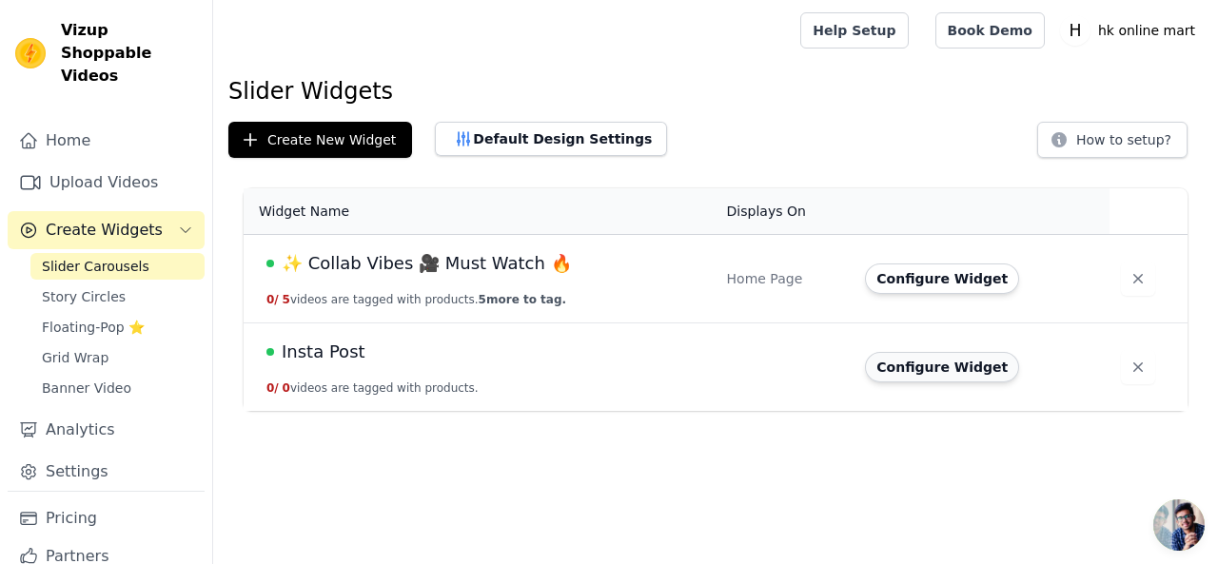
click at [961, 370] on button "Configure Widget" at bounding box center [942, 367] width 154 height 30
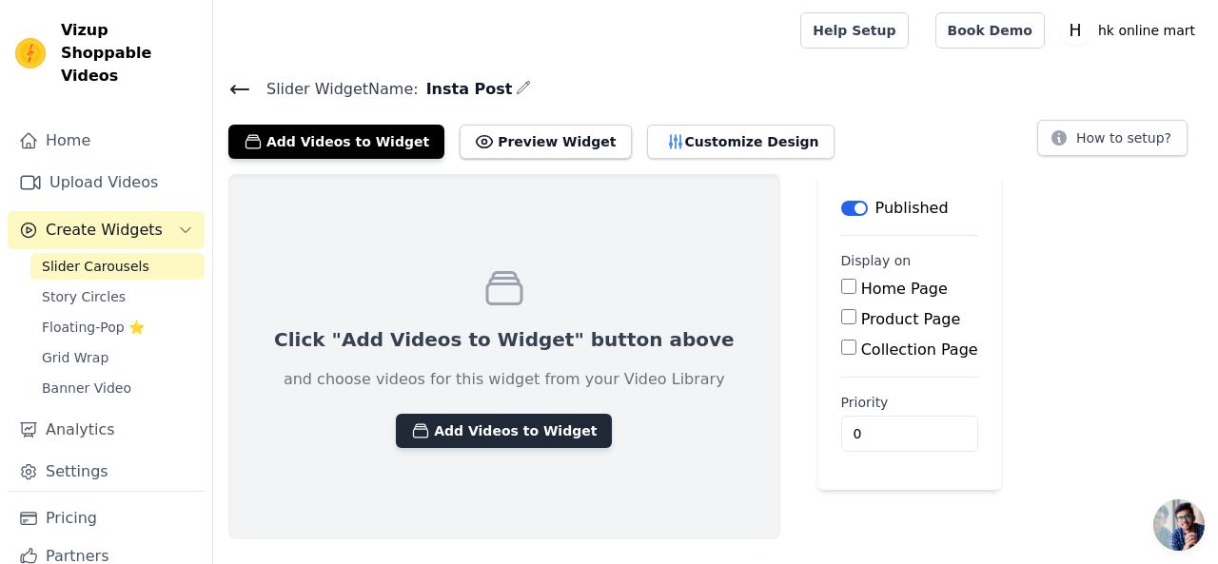
click at [472, 418] on button "Add Videos to Widget" at bounding box center [504, 431] width 216 height 34
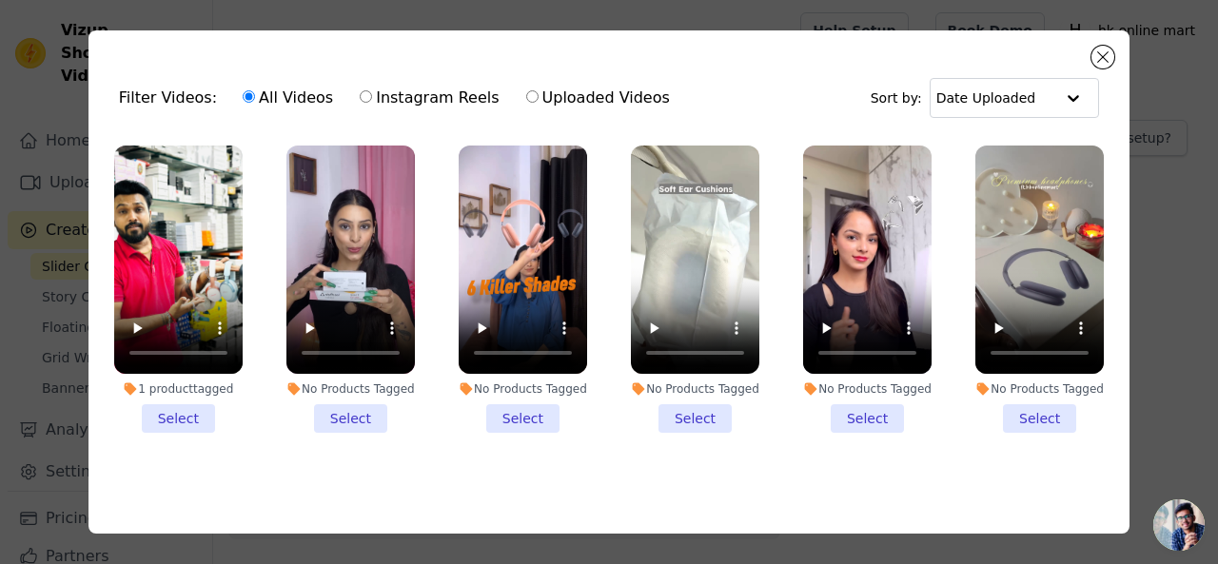
click at [167, 416] on li "1 product tagged Select" at bounding box center [178, 289] width 128 height 287
click at [0, 0] on input "1 product tagged Select" at bounding box center [0, 0] width 0 height 0
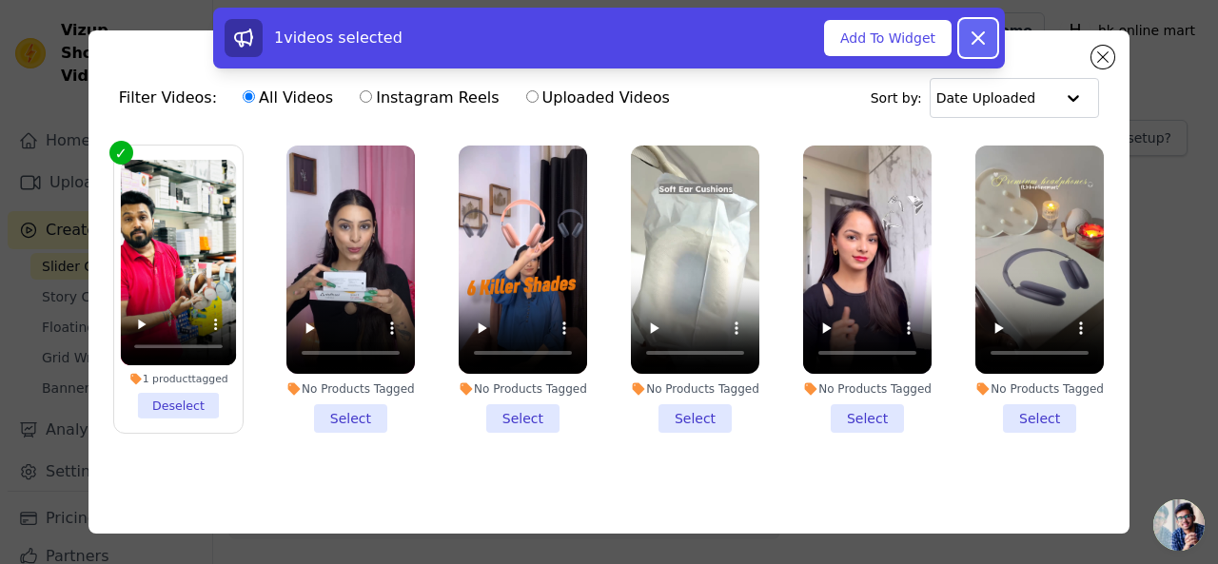
click at [987, 40] on icon at bounding box center [977, 38] width 23 height 23
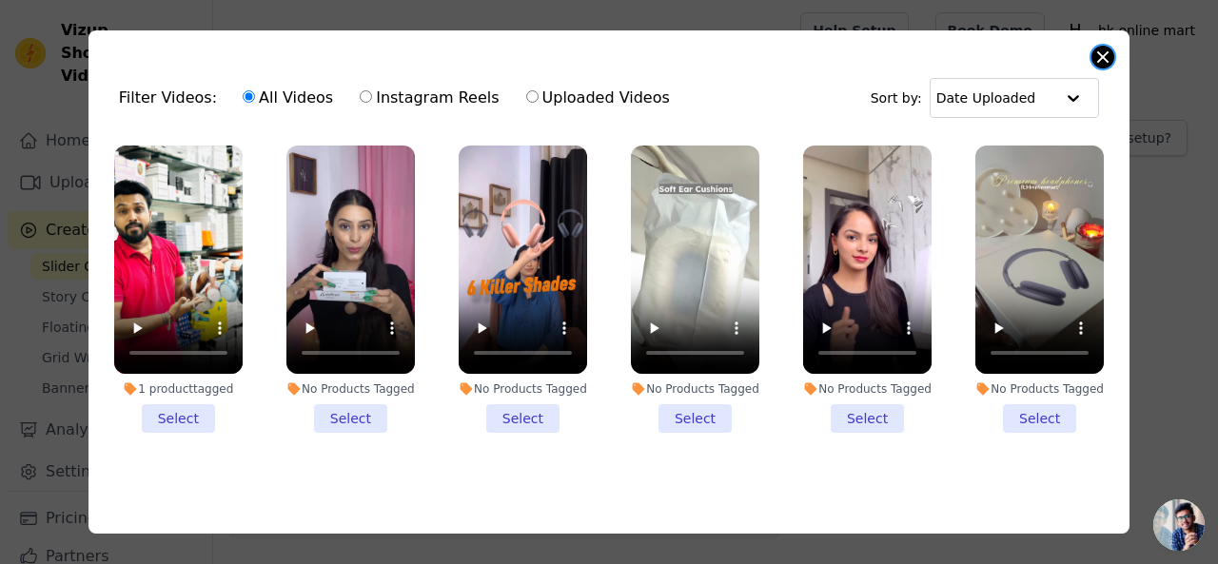
click at [1103, 58] on button "Close modal" at bounding box center [1102, 57] width 23 height 23
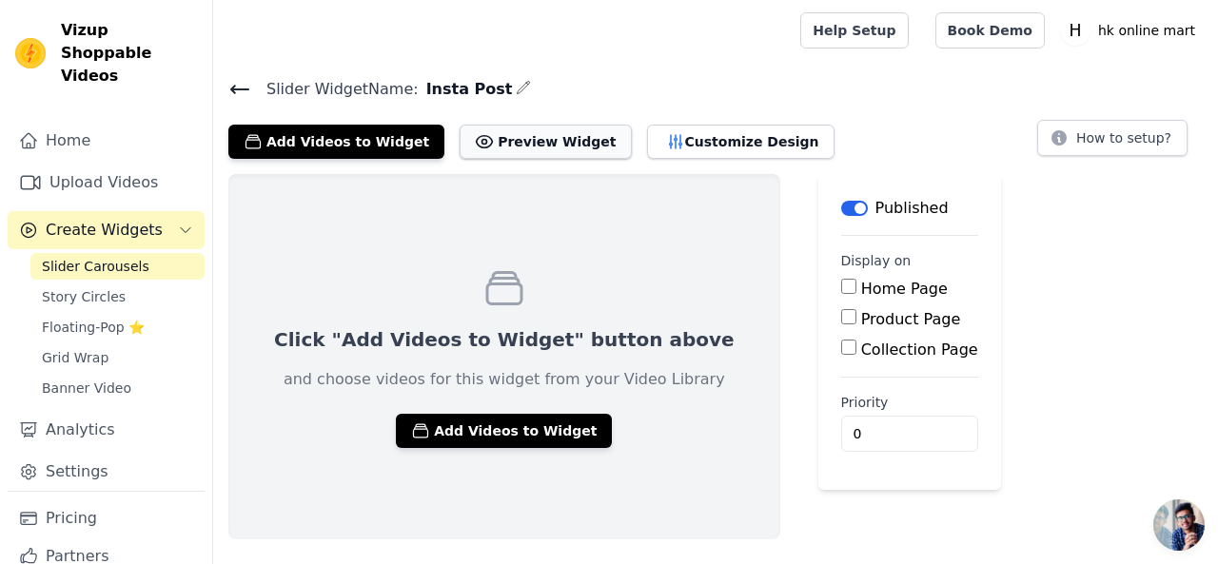
click at [497, 149] on button "Preview Widget" at bounding box center [544, 142] width 171 height 34
click at [861, 285] on label "Home Page" at bounding box center [904, 289] width 87 height 18
click at [841, 285] on input "Home Page" at bounding box center [848, 286] width 15 height 15
checkbox input "true"
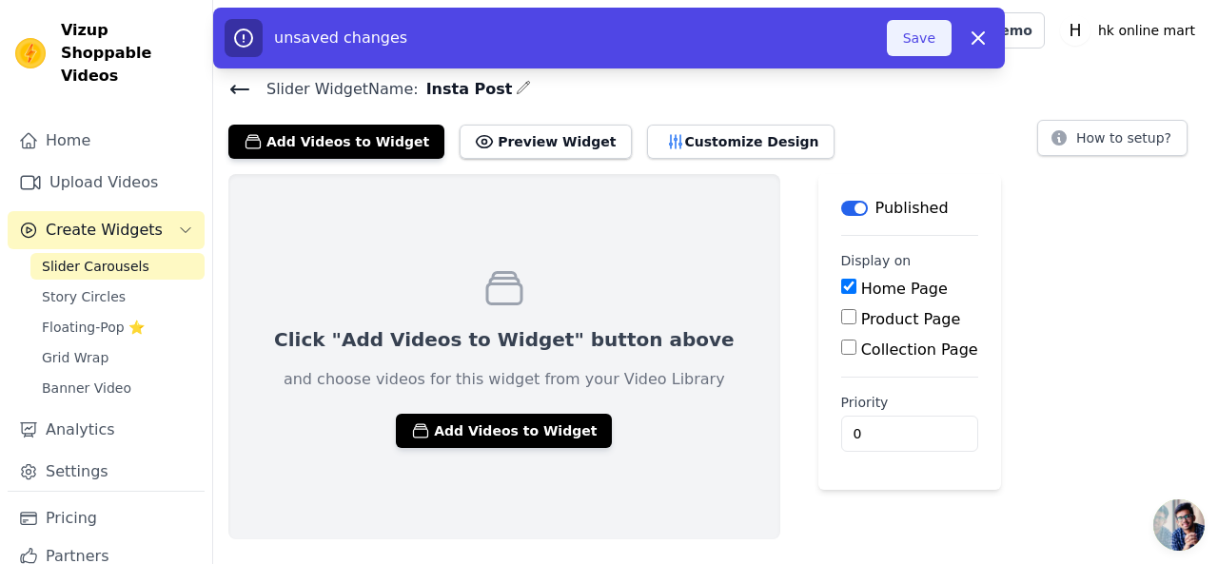
click at [932, 45] on button "Save" at bounding box center [919, 38] width 65 height 36
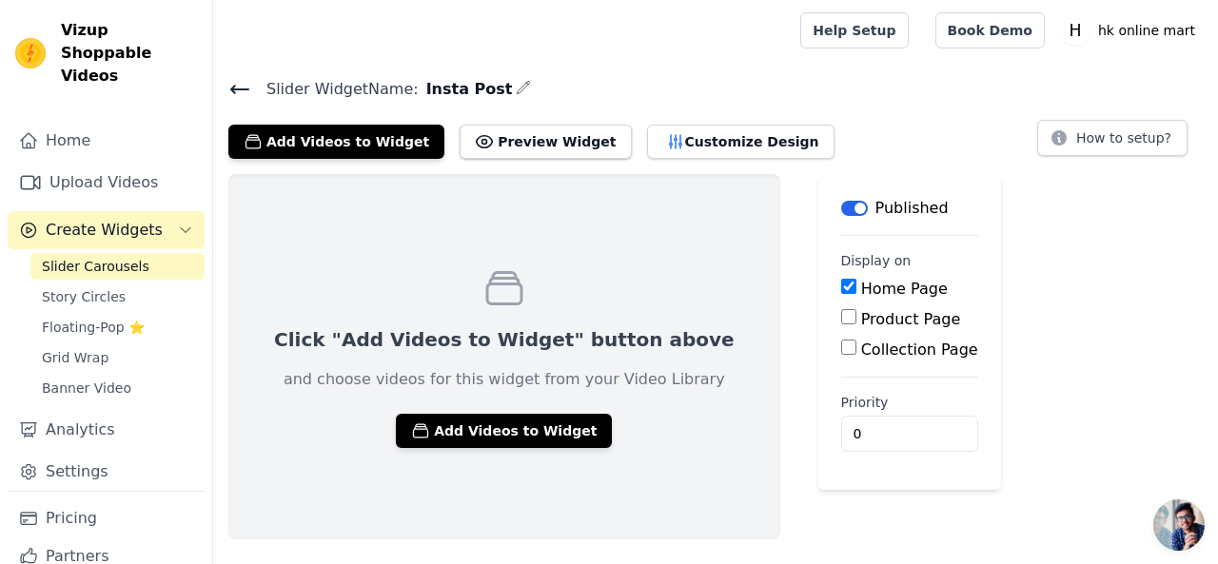
click at [861, 317] on label "Product Page" at bounding box center [911, 319] width 100 height 18
click at [841, 317] on input "Product Page" at bounding box center [848, 316] width 15 height 15
checkbox input "true"
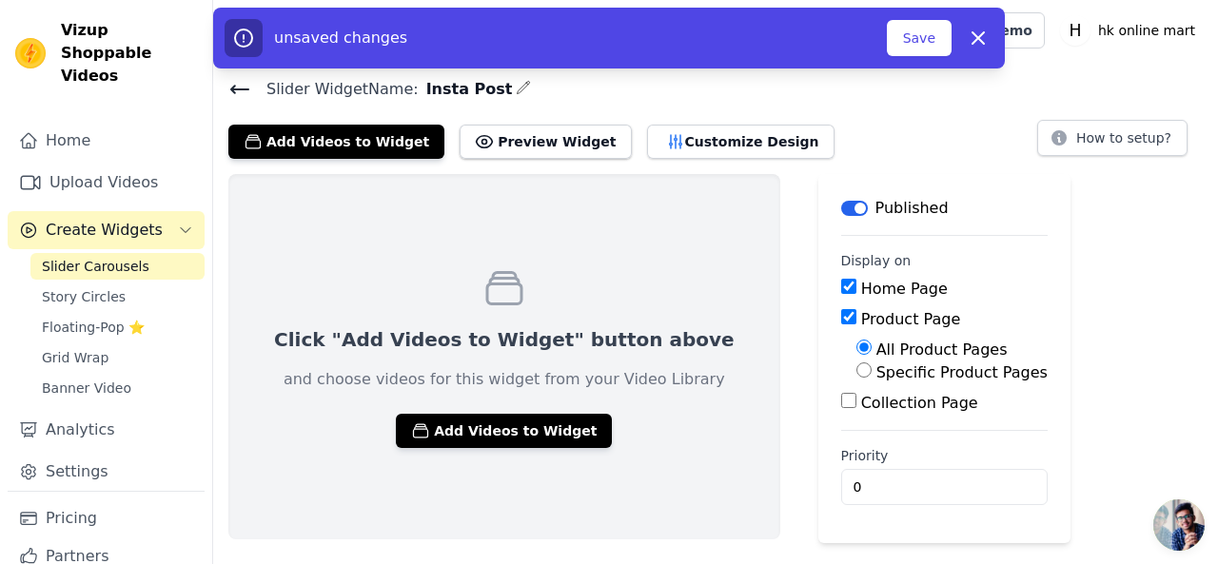
click at [876, 363] on label "Specific Product Pages" at bounding box center [961, 372] width 171 height 18
click at [856, 363] on input "Specific Product Pages" at bounding box center [863, 369] width 15 height 15
radio input "true"
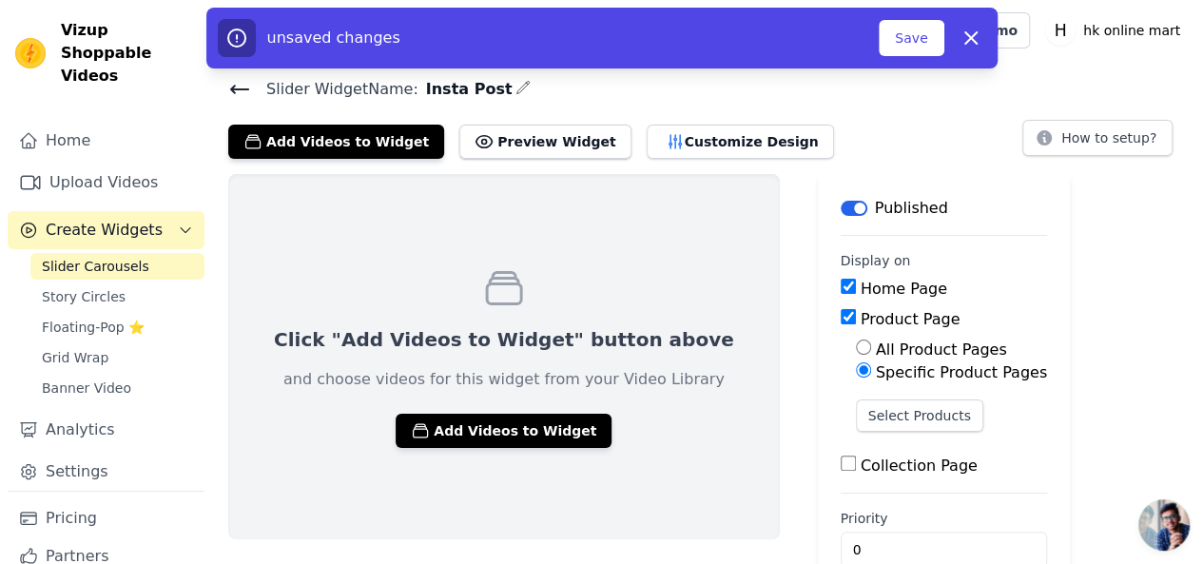
click at [876, 347] on label "All Product Pages" at bounding box center [941, 350] width 131 height 18
click at [856, 347] on input "All Product Pages" at bounding box center [863, 347] width 15 height 15
radio input "true"
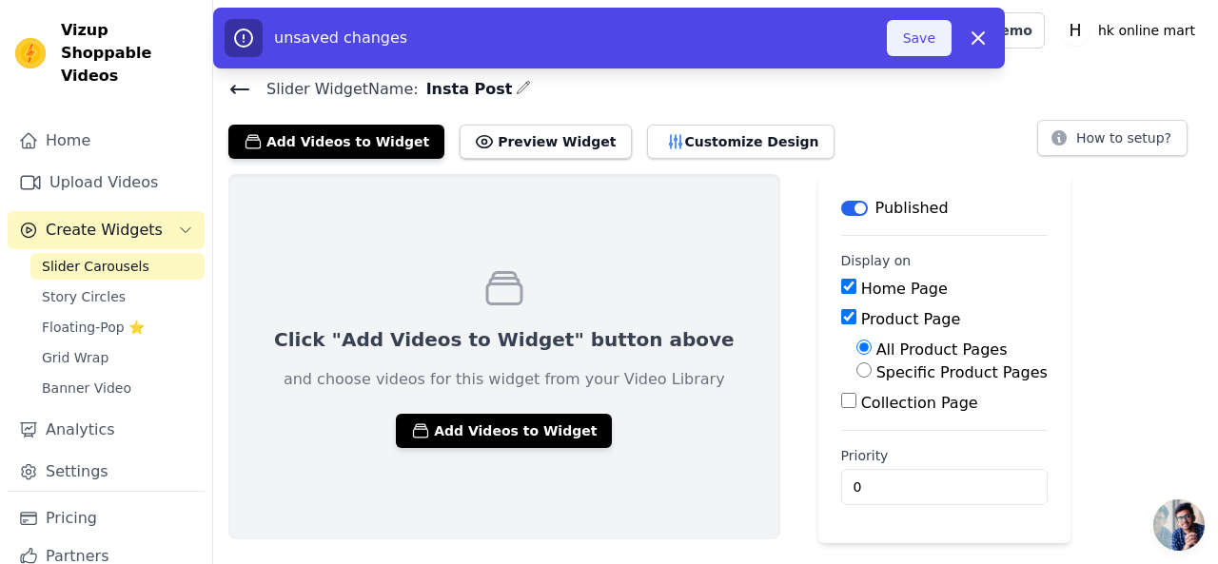
click at [925, 37] on button "Save" at bounding box center [919, 38] width 65 height 36
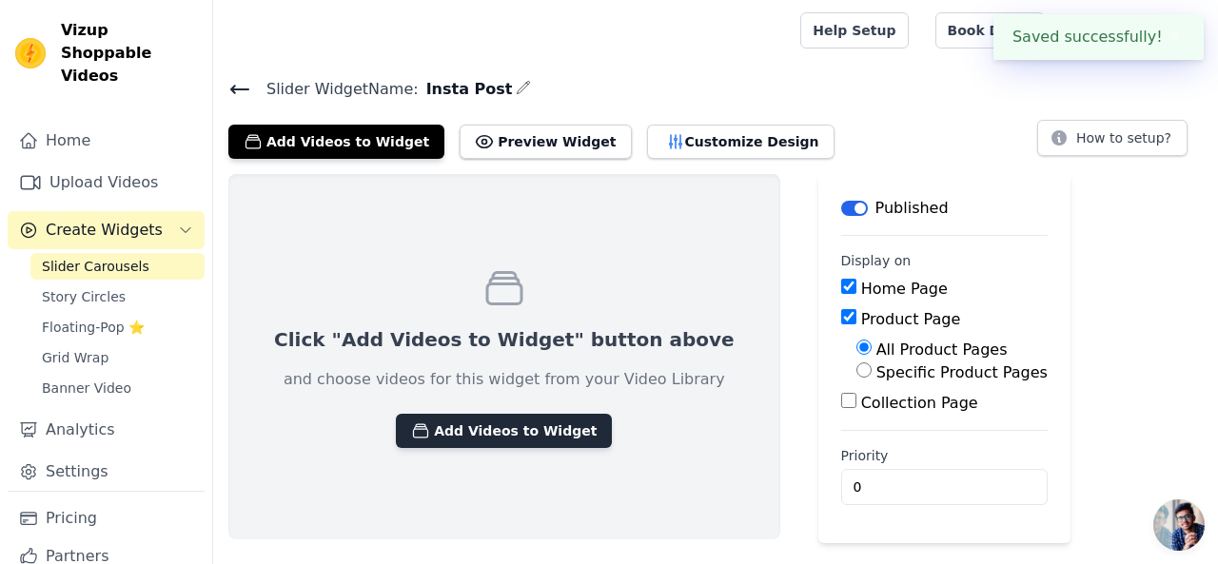
click at [411, 435] on button "Add Videos to Widget" at bounding box center [504, 431] width 216 height 34
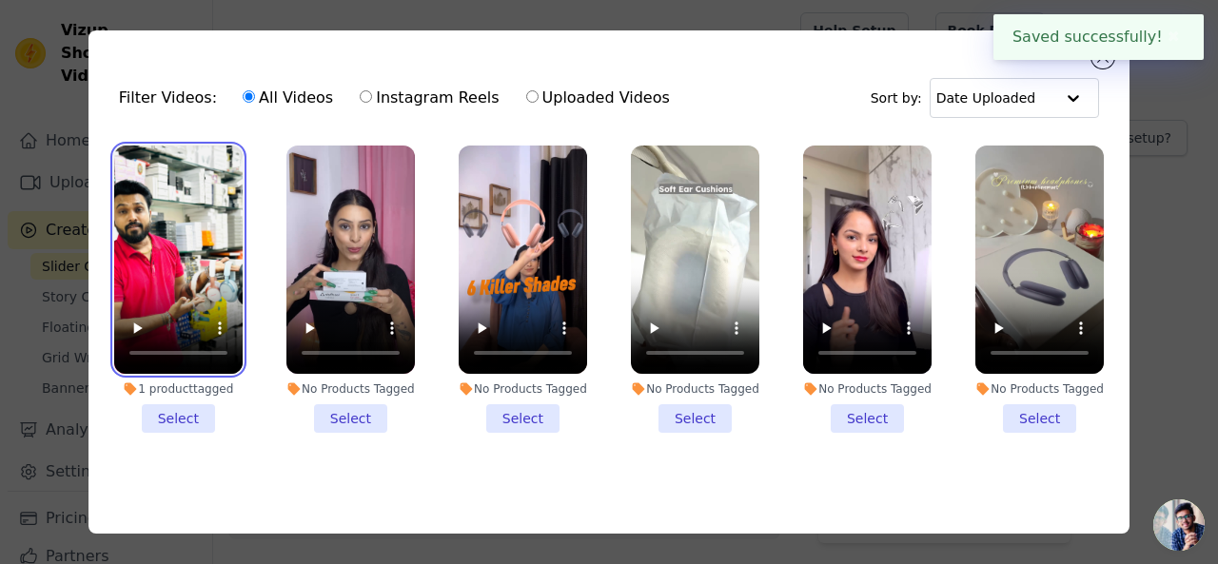
click at [183, 202] on video at bounding box center [178, 260] width 128 height 228
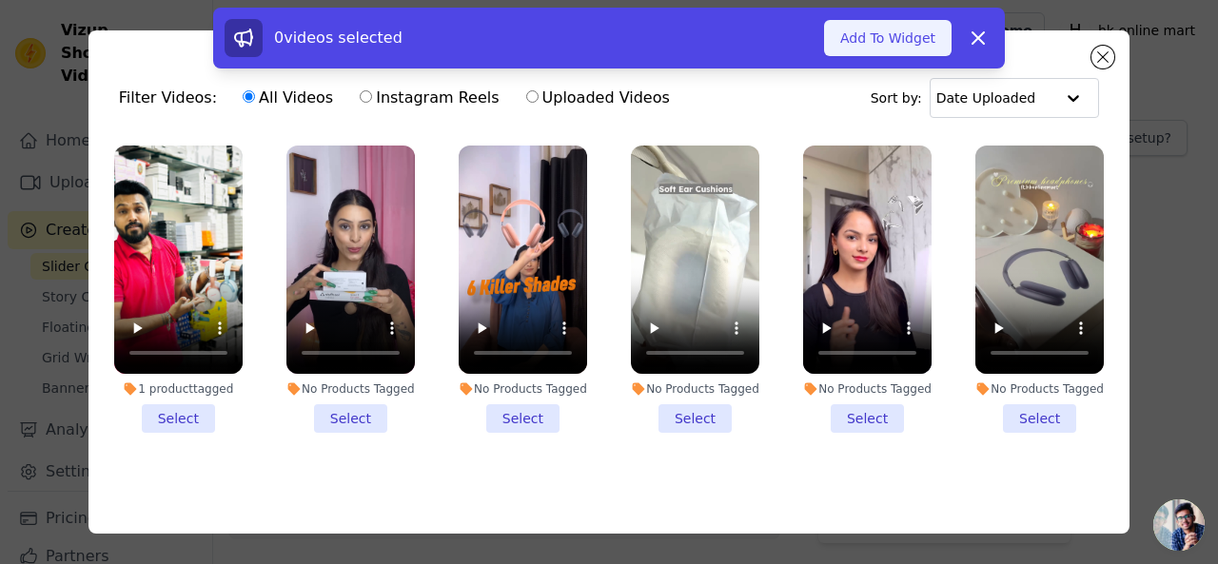
click at [909, 37] on button "Add To Widget" at bounding box center [887, 38] width 127 height 36
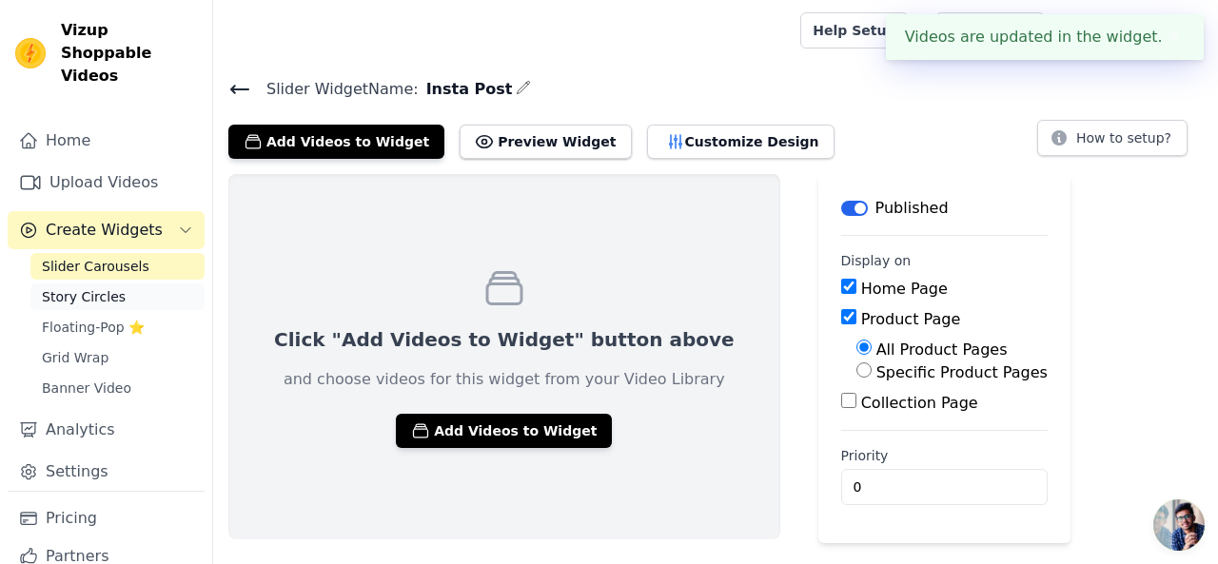
click at [68, 287] on span "Story Circles" at bounding box center [84, 296] width 84 height 19
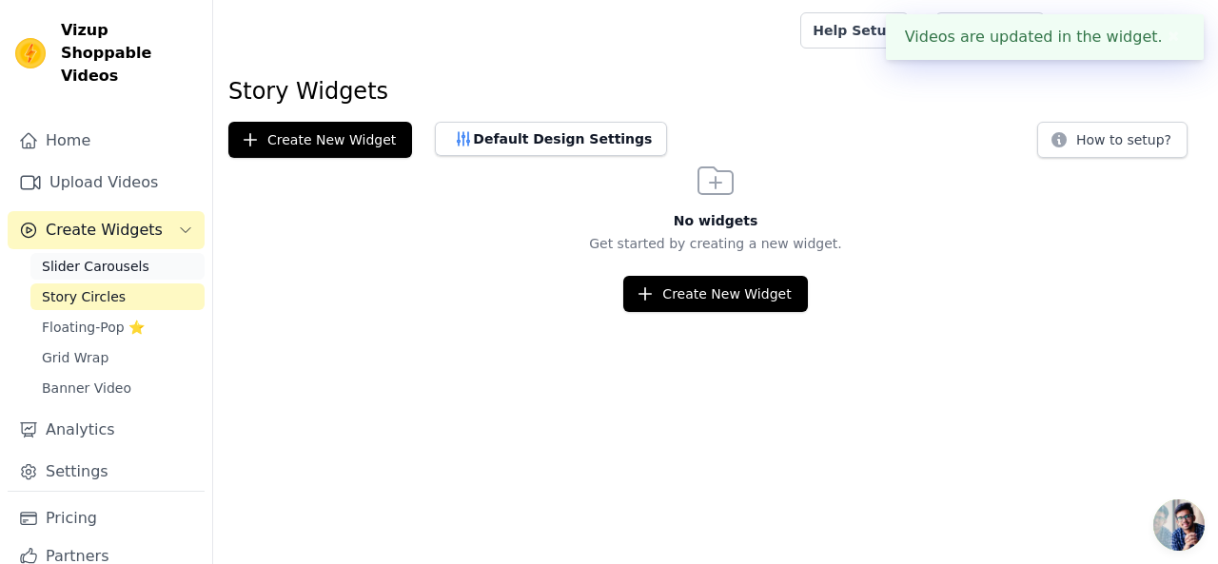
click at [101, 257] on span "Slider Carousels" at bounding box center [95, 266] width 107 height 19
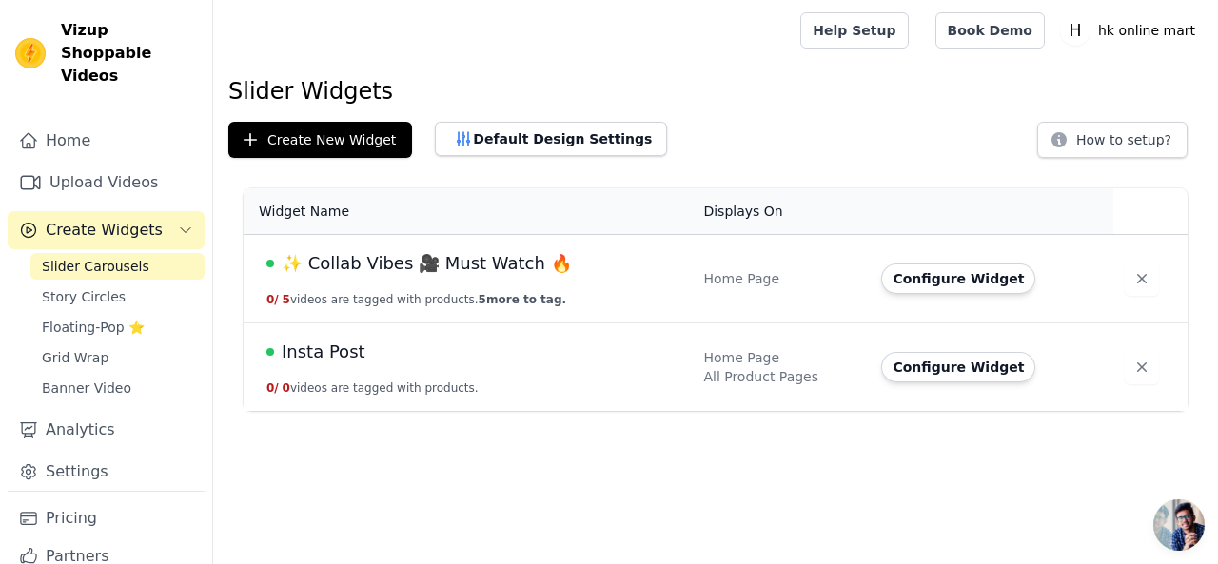
click at [101, 257] on span "Slider Carousels" at bounding box center [95, 266] width 107 height 19
click at [497, 132] on button "Default Design Settings" at bounding box center [551, 139] width 232 height 34
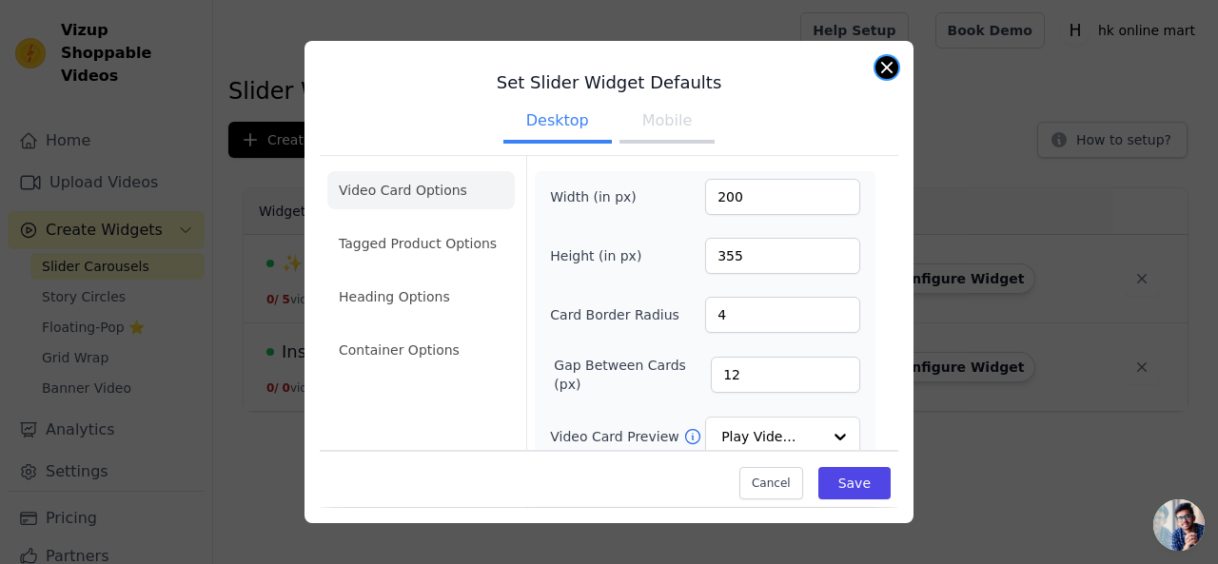
click at [881, 68] on button "Close modal" at bounding box center [886, 67] width 23 height 23
